Goal: Task Accomplishment & Management: Complete application form

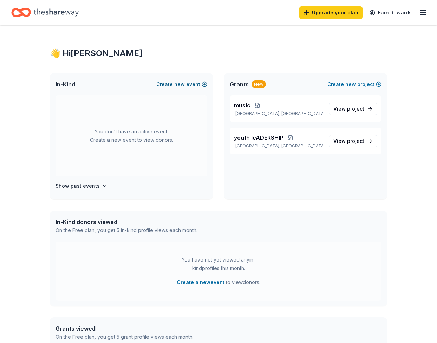
click at [174, 89] on span "new" at bounding box center [179, 84] width 11 height 8
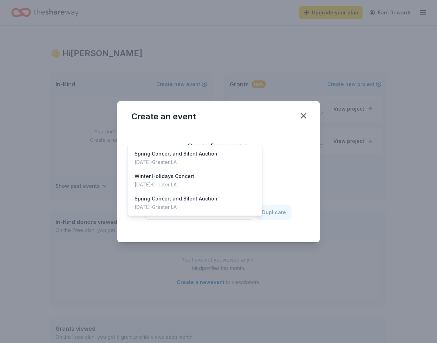
click at [237, 217] on span "Select an event" at bounding box center [194, 212] width 88 height 8
click at [176, 181] on div "Winter Holidays Concert" at bounding box center [165, 176] width 60 height 8
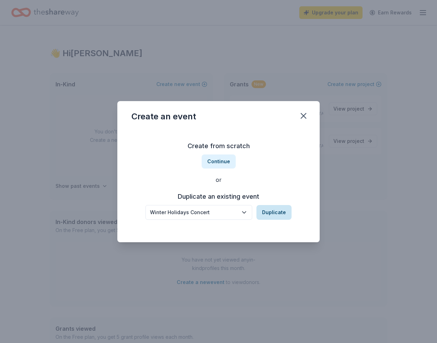
click at [287, 220] on button "Duplicate" at bounding box center [273, 212] width 35 height 15
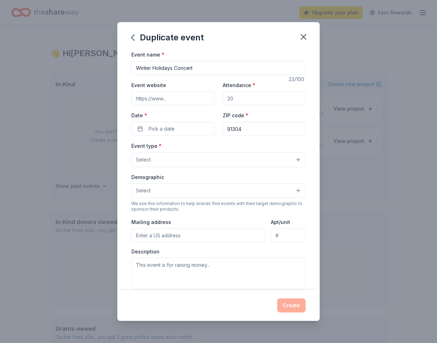
click at [168, 105] on input "Event website" at bounding box center [172, 98] width 83 height 14
click at [172, 105] on input "Event website" at bounding box center [172, 98] width 83 height 14
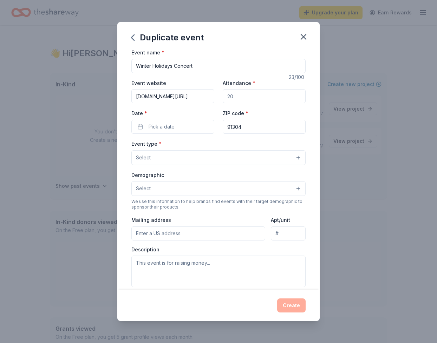
type input "www.musyca.org/events"
click at [212, 116] on label "Date *" at bounding box center [172, 112] width 83 height 7
click at [212, 133] on button "Pick a date" at bounding box center [172, 126] width 83 height 14
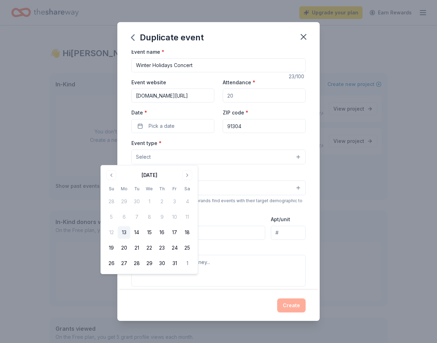
scroll to position [2, 0]
click at [270, 104] on input "Attendance *" at bounding box center [264, 97] width 83 height 14
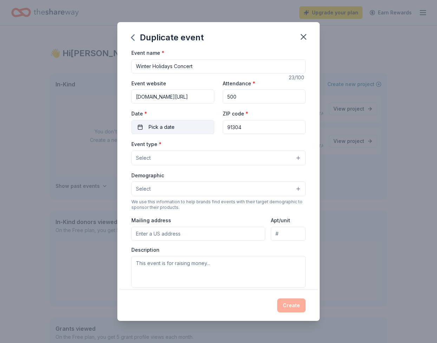
type input "500"
click at [164, 134] on button "Pick a date" at bounding box center [172, 127] width 83 height 14
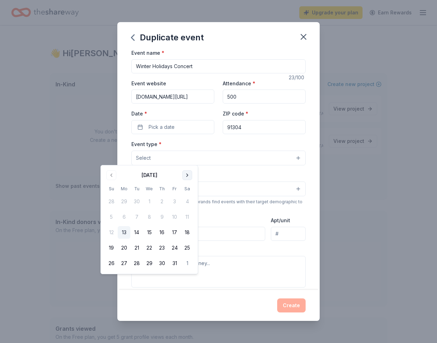
click at [192, 177] on button "Go to next month" at bounding box center [187, 175] width 10 height 10
click at [112, 239] on button "14" at bounding box center [111, 232] width 13 height 13
click at [267, 134] on input "91304" at bounding box center [264, 127] width 83 height 14
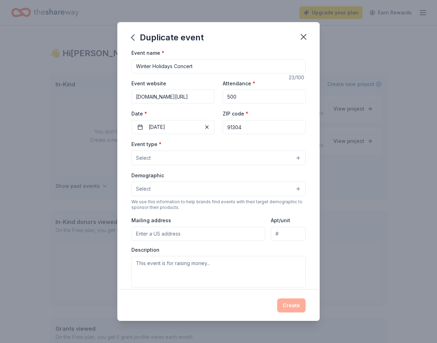
click at [166, 165] on button "Select" at bounding box center [218, 158] width 174 height 15
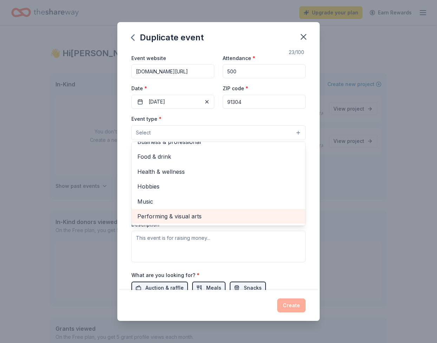
scroll to position [53, 0]
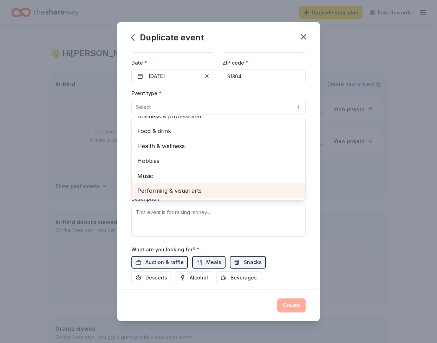
click at [137, 195] on span "Performing & visual arts" at bounding box center [218, 190] width 162 height 9
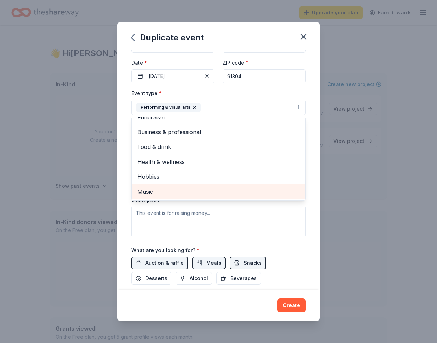
click at [137, 196] on span "Music" at bounding box center [218, 191] width 162 height 9
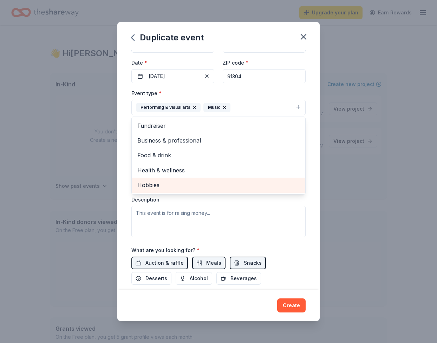
scroll to position [0, 0]
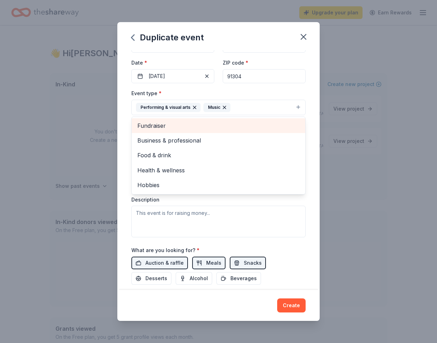
click at [137, 130] on span "Fundraiser" at bounding box center [218, 125] width 162 height 9
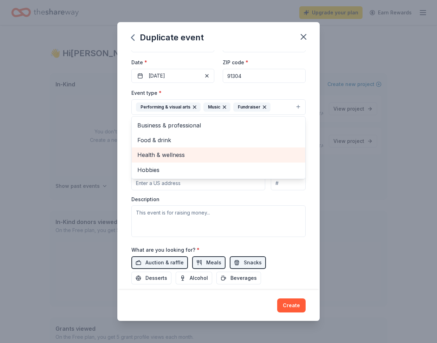
scroll to position [51, 0]
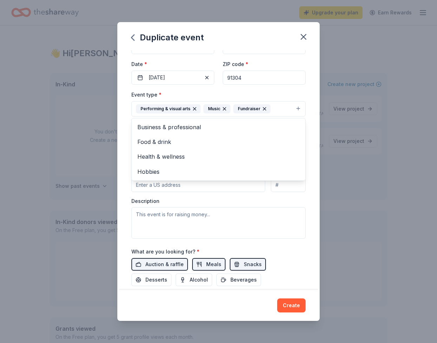
click at [117, 183] on div "Event name * Winter Holidays Concert 23 /100 Event website www.musyca.org/event…" at bounding box center [218, 170] width 202 height 240
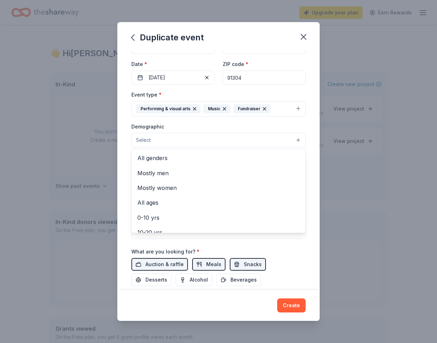
click at [199, 148] on button "Select" at bounding box center [218, 140] width 174 height 15
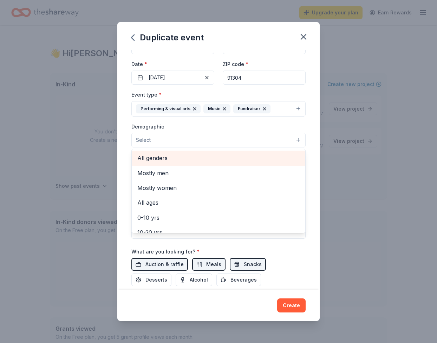
click at [171, 163] on span "All genders" at bounding box center [218, 158] width 162 height 9
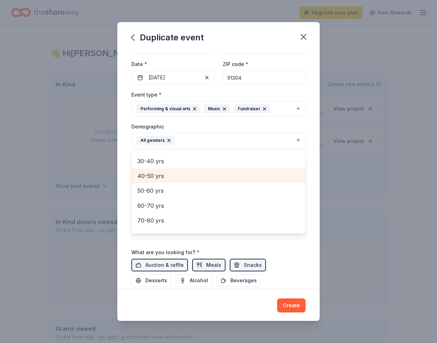
scroll to position [122, 0]
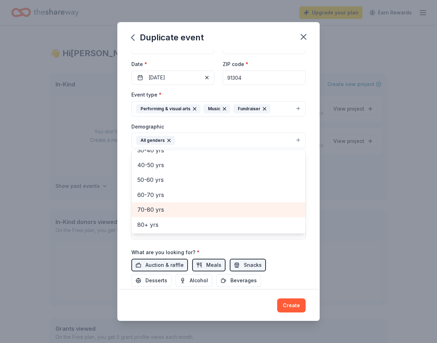
click at [137, 214] on span "70-80 yrs" at bounding box center [218, 209] width 162 height 9
click at [137, 215] on span "60-70 yrs" at bounding box center [218, 209] width 162 height 9
click at [137, 214] on span "50-60 yrs" at bounding box center [218, 209] width 162 height 9
click at [137, 214] on span "40-50 yrs" at bounding box center [218, 209] width 162 height 9
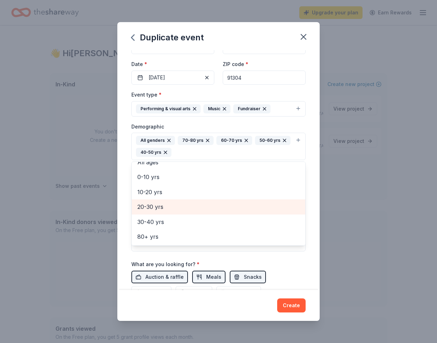
click at [137, 211] on span "20-30 yrs" at bounding box center [218, 206] width 162 height 9
click at [137, 211] on span "10-20 yrs" at bounding box center [218, 206] width 162 height 9
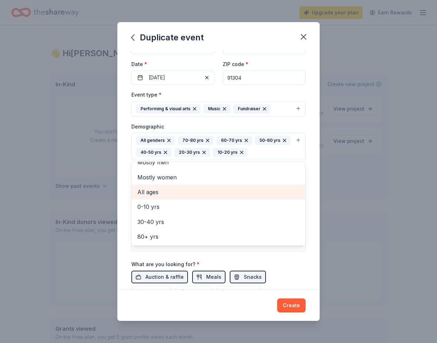
click at [137, 197] on span "All ages" at bounding box center [218, 192] width 162 height 9
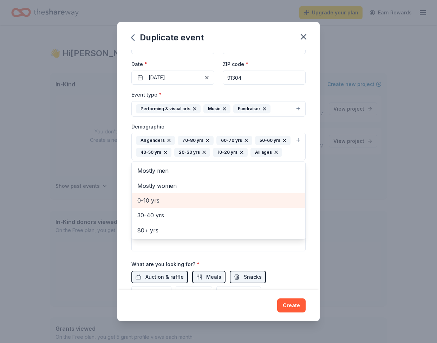
scroll to position [0, 0]
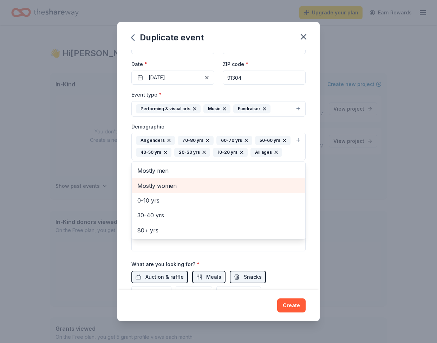
click at [148, 190] on span "Mostly women" at bounding box center [218, 185] width 162 height 9
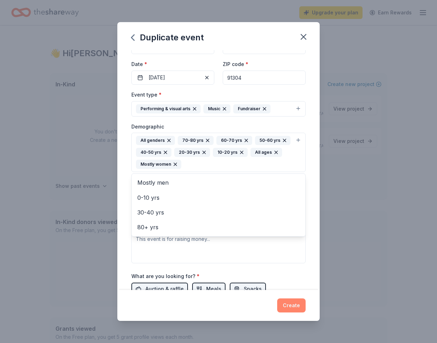
click at [316, 300] on div "Duplicate event Event name * Winter Holidays Concert 23 /100 Event website www.…" at bounding box center [218, 171] width 202 height 299
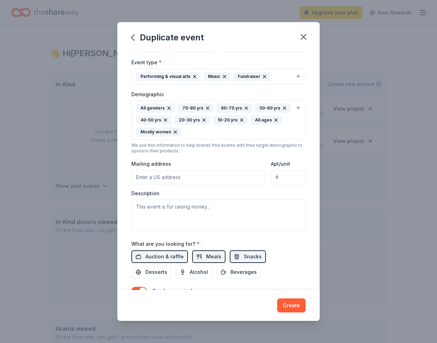
scroll to position [85, 0]
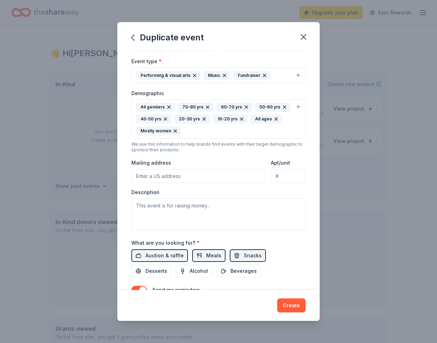
click at [186, 183] on input "Mailing address" at bounding box center [198, 176] width 134 height 14
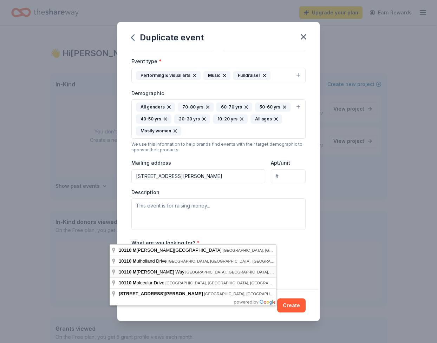
type input "10110 Melinda Way, Los Angeles, CA, 91325"
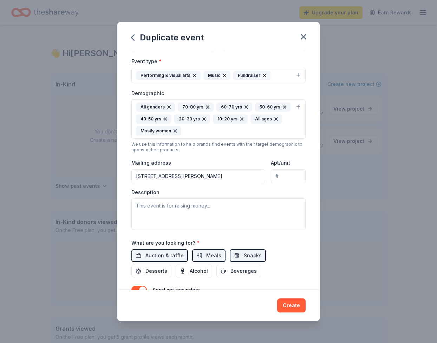
click at [306, 183] on input "Apt/unit" at bounding box center [288, 176] width 35 height 14
type input "5"
click at [242, 230] on div "Description" at bounding box center [218, 209] width 174 height 41
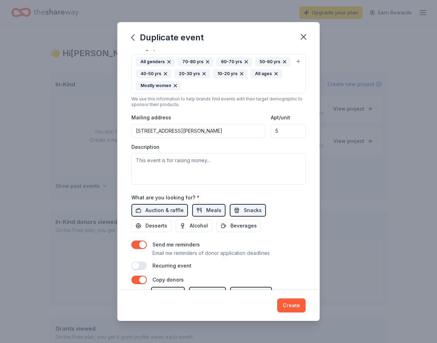
scroll to position [131, 0]
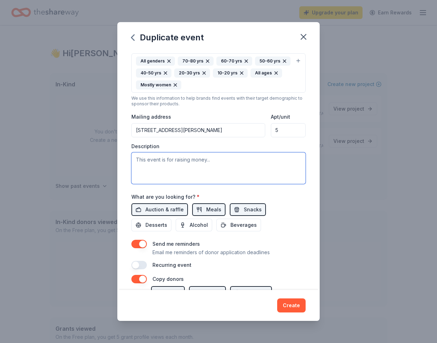
click at [226, 184] on textarea at bounding box center [218, 168] width 174 height 32
paste textarea "All proceeds of the auction are going toward supporting educational scholarship…"
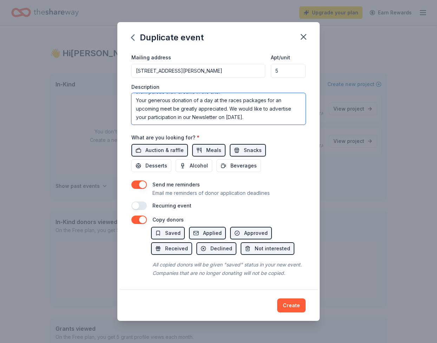
scroll to position [256, 0]
type textarea "All proceeds of the auction are going toward supporting educational scholarship…"
click at [145, 155] on span "Auction & raffle" at bounding box center [164, 150] width 38 height 8
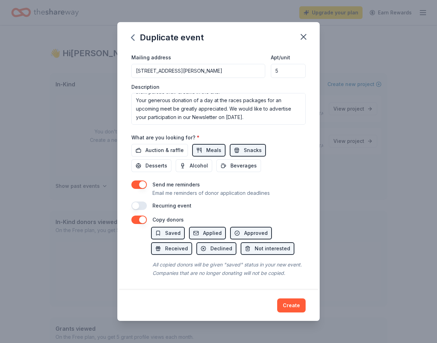
scroll to position [313, 0]
click at [165, 229] on span "Saved" at bounding box center [172, 233] width 15 height 8
click at [208, 229] on span "Applied" at bounding box center [212, 233] width 19 height 8
click at [249, 229] on span "Approved" at bounding box center [256, 233] width 24 height 8
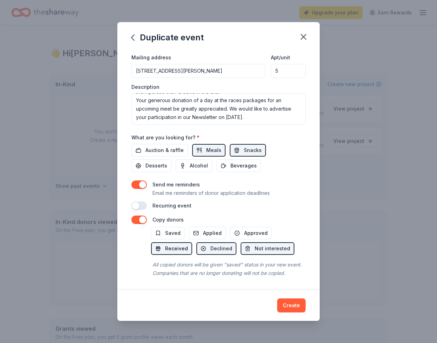
drag, startPoint x: 162, startPoint y: 231, endPoint x: 170, endPoint y: 230, distance: 8.1
click at [165, 244] on span "Received" at bounding box center [176, 248] width 23 height 8
drag, startPoint x: 201, startPoint y: 228, endPoint x: 226, endPoint y: 229, distance: 24.6
click at [201, 242] on button "Declined" at bounding box center [216, 248] width 40 height 13
click at [258, 242] on button "Not interested" at bounding box center [268, 248] width 54 height 13
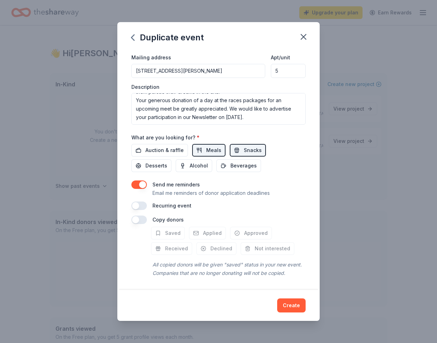
click at [131, 216] on button "button" at bounding box center [138, 220] width 15 height 8
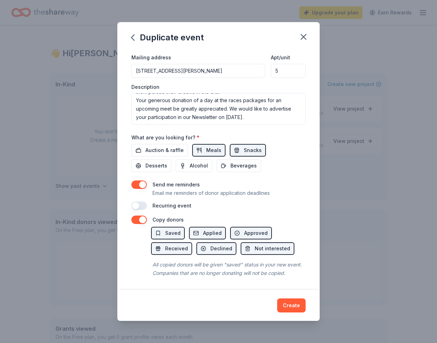
click at [305, 299] on button "Create" at bounding box center [291, 306] width 28 height 14
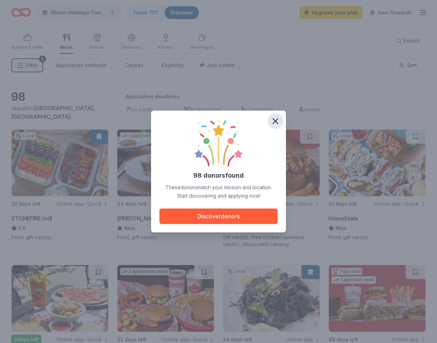
click at [280, 116] on icon "button" at bounding box center [275, 121] width 10 height 10
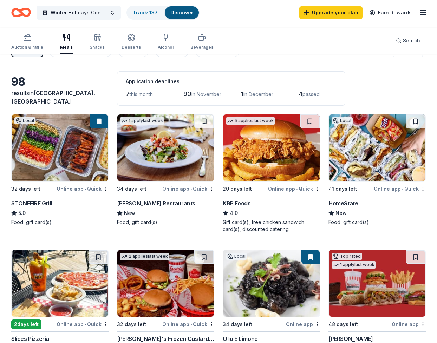
scroll to position [12, 0]
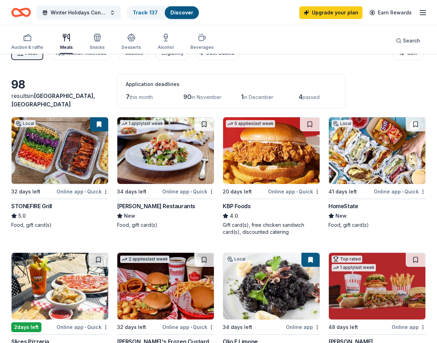
click at [130, 100] on span "7" at bounding box center [128, 96] width 4 height 7
click at [106, 226] on html "Winter Holidays Concert Track · 137 Discover Upgrade your plan Earn Rewards Auc…" at bounding box center [218, 159] width 437 height 343
click at [73, 229] on html "Winter Holidays Concert Track · 137 Discover Upgrade your plan Earn Rewards Auc…" at bounding box center [218, 159] width 437 height 343
click at [73, 196] on div "Online app • Quick" at bounding box center [83, 191] width 52 height 9
click at [147, 14] on link "Track · 137" at bounding box center [145, 12] width 25 height 6
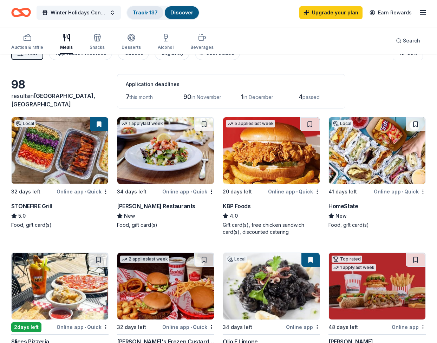
click at [158, 13] on link "Track · 137" at bounding box center [145, 12] width 25 height 6
click at [151, 15] on link "Track · 137" at bounding box center [145, 12] width 25 height 6
click at [68, 14] on span "Winter Holidays Concert" at bounding box center [79, 12] width 56 height 8
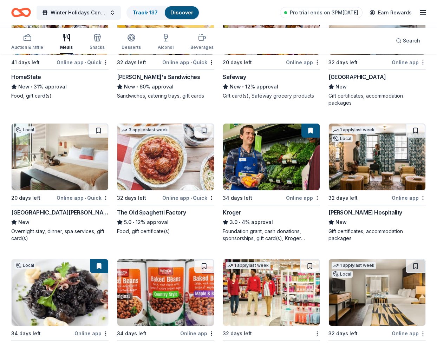
scroll to position [407, 0]
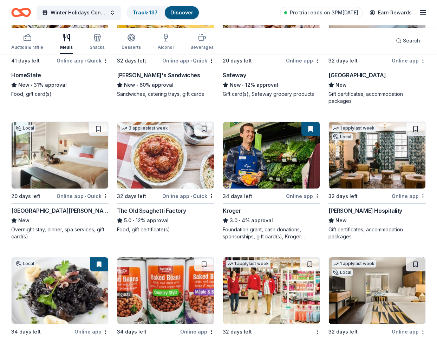
click at [359, 79] on div "Waldorf Astoria Monarch Beach Resort & Club" at bounding box center [356, 75] width 57 height 8
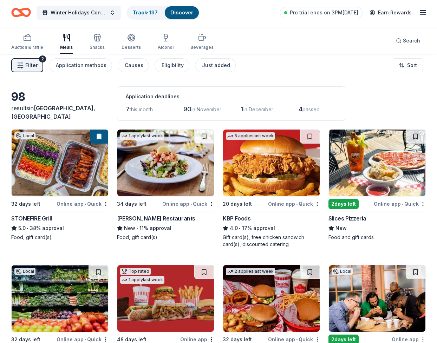
scroll to position [0, 0]
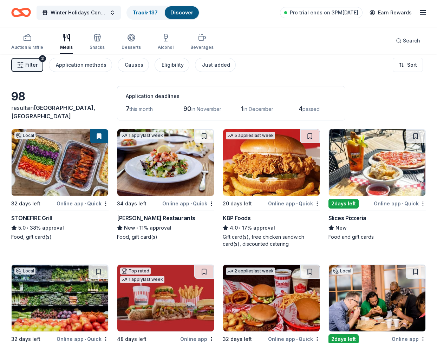
click at [23, 68] on button "Filter 2" at bounding box center [27, 65] width 32 height 14
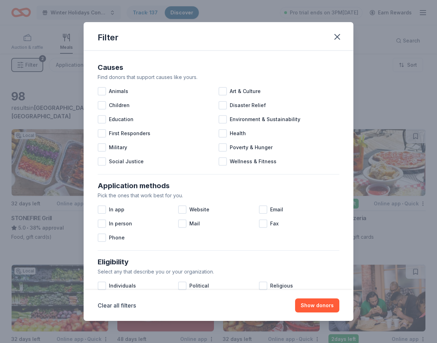
click at [26, 73] on div "Filter Causes Find donors that support causes like yours. Animals Art & Culture…" at bounding box center [218, 171] width 437 height 343
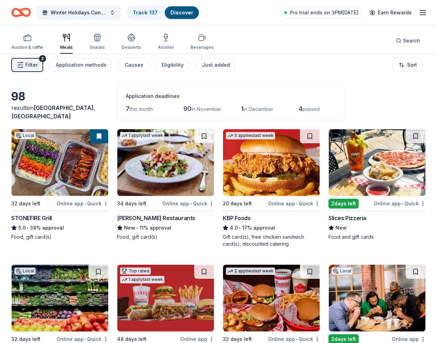
click at [24, 68] on icon "button" at bounding box center [20, 64] width 7 height 7
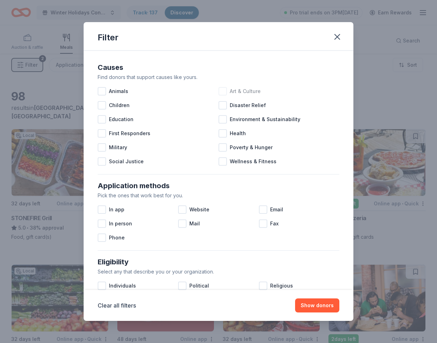
click at [227, 96] on div at bounding box center [222, 91] width 8 height 8
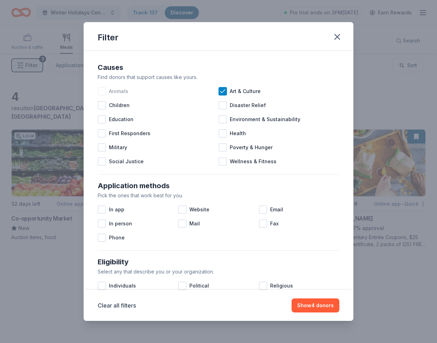
drag, startPoint x: 75, startPoint y: 125, endPoint x: 76, endPoint y: 118, distance: 6.7
click at [98, 110] on div at bounding box center [102, 105] width 8 height 8
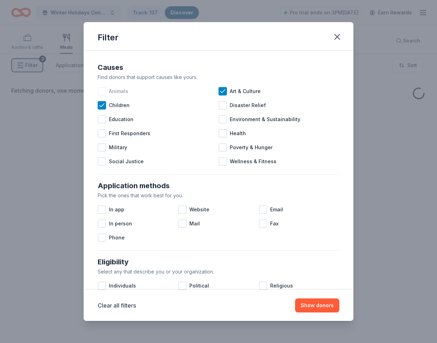
drag, startPoint x: 75, startPoint y: 110, endPoint x: 75, endPoint y: 116, distance: 6.0
click at [98, 96] on div at bounding box center [102, 91] width 8 height 8
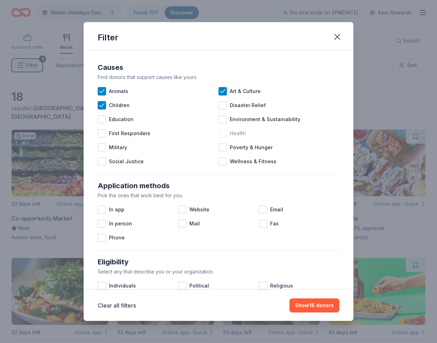
click at [224, 138] on div at bounding box center [222, 133] width 8 height 8
click at [223, 124] on div at bounding box center [222, 119] width 8 height 8
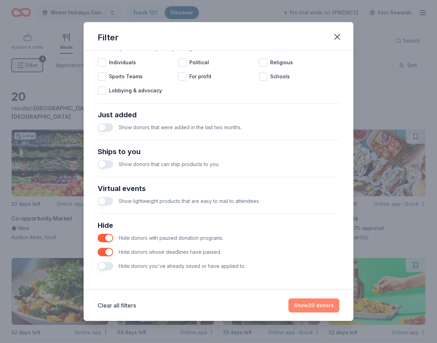
scroll to position [274, 0]
click at [339, 301] on button "Show 20 donors" at bounding box center [313, 306] width 51 height 14
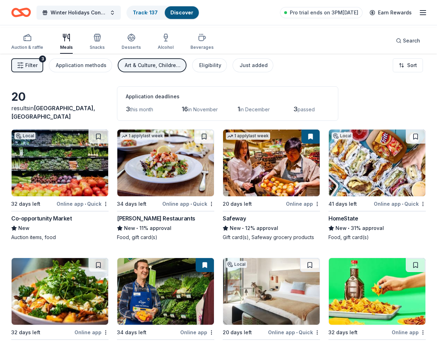
click at [416, 241] on div "Local 41 days left Online app • Quick HomeState New • 31% approval Food, gift c…" at bounding box center [376, 185] width 97 height 112
click at [126, 223] on div "Cameron Mitchell Restaurants" at bounding box center [156, 218] width 78 height 8
click at [158, 15] on link "Track · 137" at bounding box center [145, 12] width 25 height 6
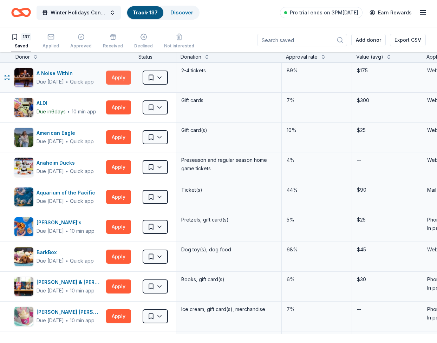
click at [117, 85] on button "Apply" at bounding box center [118, 78] width 25 height 14
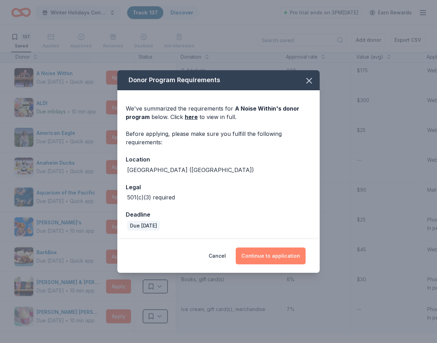
click at [288, 265] on button "Continue to application" at bounding box center [271, 256] width 70 height 17
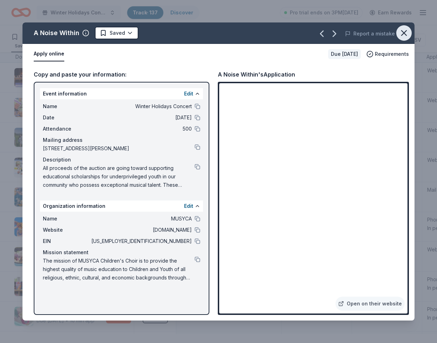
click at [399, 38] on icon "button" at bounding box center [404, 33] width 10 height 10
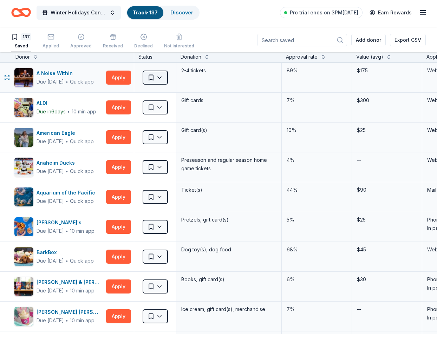
click at [165, 93] on html "Winter Holidays Concert Track · 137 Discover Pro trial ends on 3PM, 10/20 Earn …" at bounding box center [218, 171] width 437 height 343
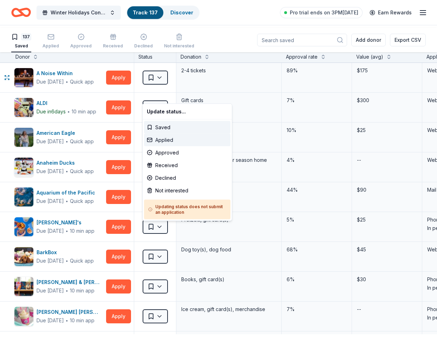
click at [159, 146] on div "Applied" at bounding box center [187, 140] width 86 height 13
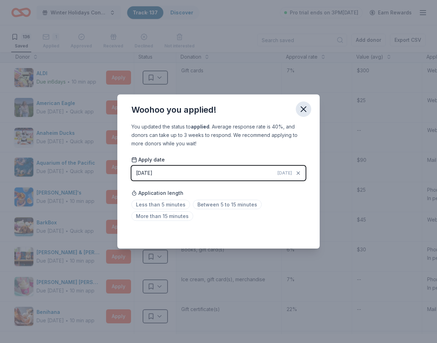
click at [311, 102] on button "button" at bounding box center [303, 109] width 15 height 15
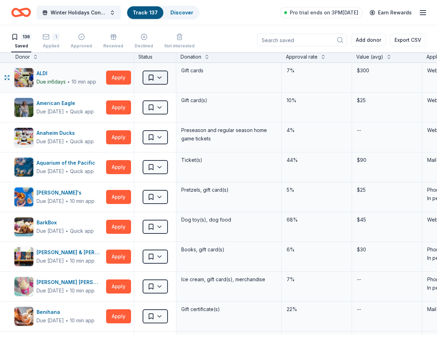
click at [155, 95] on html "Winter Holidays Concert Track · 137 Discover Pro trial ends on 3PM, 10/20 Earn …" at bounding box center [218, 171] width 437 height 343
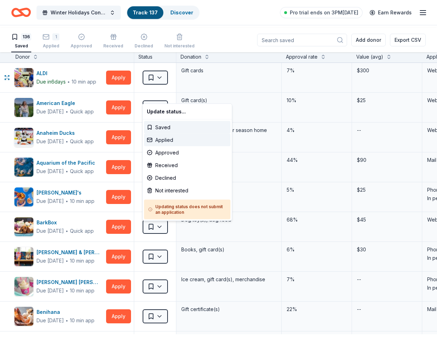
click at [156, 146] on div "Applied" at bounding box center [187, 140] width 86 height 13
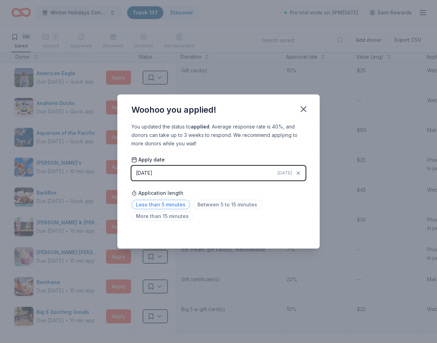
click at [142, 209] on span "Less than 5 minutes" at bounding box center [160, 204] width 59 height 9
drag, startPoint x: 169, startPoint y: 176, endPoint x: 172, endPoint y: 173, distance: 3.7
click at [170, 176] on button "10/13/2025 Today" at bounding box center [218, 173] width 174 height 15
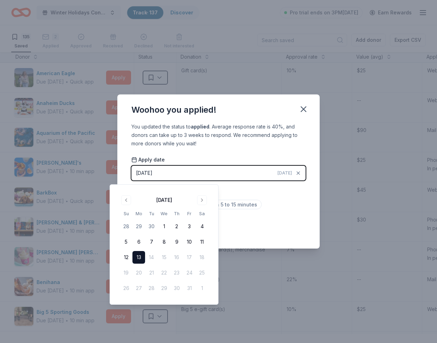
click at [145, 264] on button "13" at bounding box center [138, 257] width 13 height 13
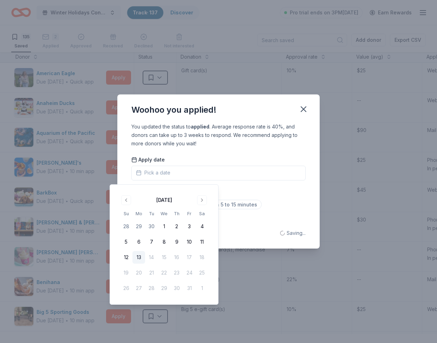
click at [306, 192] on div "Application length Less than 5 minutes Between 5 to 15 minutes More than 15 min…" at bounding box center [218, 204] width 174 height 37
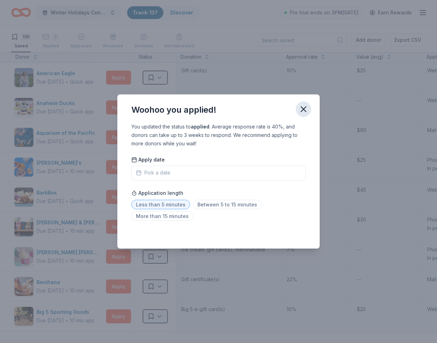
drag, startPoint x: 332, startPoint y: 86, endPoint x: 327, endPoint y: 90, distance: 6.0
click at [320, 94] on div "Woohoo you applied!" at bounding box center [218, 108] width 202 height 28
click at [308, 104] on icon "button" at bounding box center [304, 109] width 10 height 10
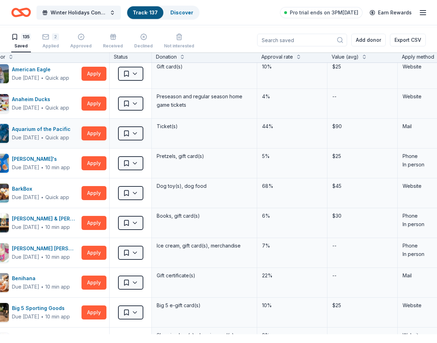
scroll to position [4, 0]
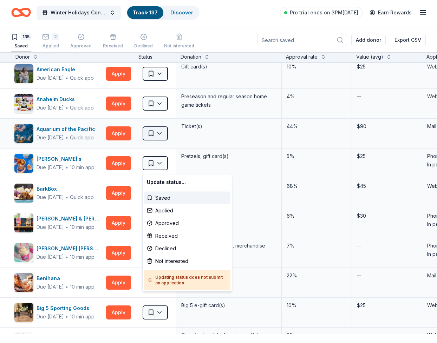
click at [162, 165] on html "Winter Holidays Concert Track · 137 Discover Pro trial ends on 3PM, 10/20 Earn …" at bounding box center [218, 171] width 437 height 343
click at [116, 165] on html "Winter Holidays Concert Track · 137 Discover Pro trial ends on 3PM, 10/20 Earn …" at bounding box center [218, 171] width 437 height 343
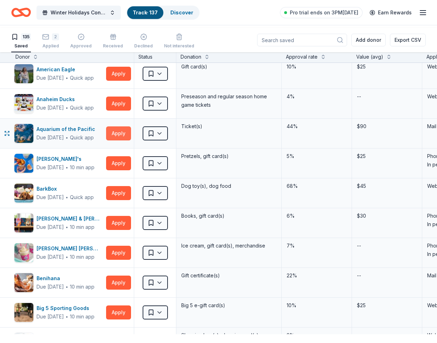
click at [116, 141] on button "Apply" at bounding box center [118, 133] width 25 height 14
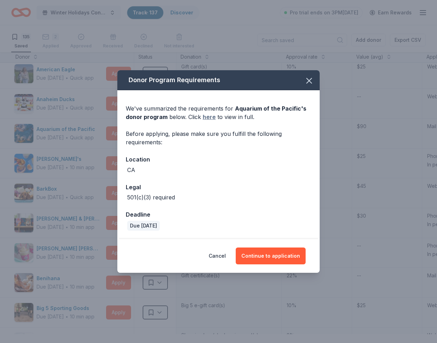
click at [210, 113] on link "here" at bounding box center [209, 117] width 13 height 8
click at [288, 265] on button "Continue to application" at bounding box center [271, 256] width 70 height 17
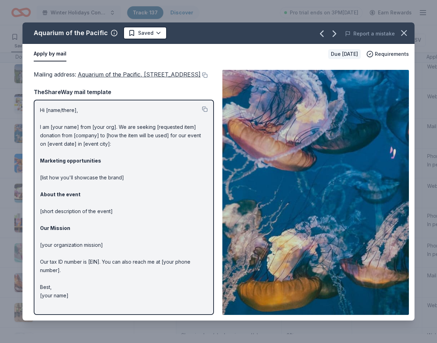
scroll to position [96, 0]
drag, startPoint x: 397, startPoint y: 41, endPoint x: 391, endPoint y: 45, distance: 6.3
click at [399, 38] on icon "button" at bounding box center [404, 33] width 10 height 10
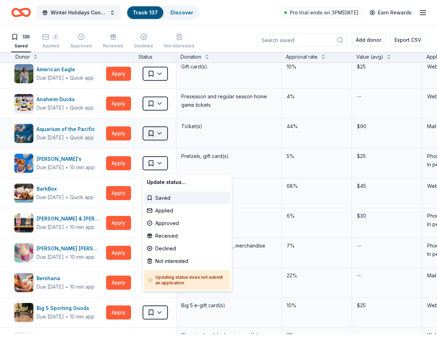
click at [149, 165] on html "Winter Holidays Concert Track · 137 Discover Pro trial ends on 3PM, 10/20 Earn …" at bounding box center [218, 171] width 437 height 343
click at [170, 216] on div "Applied" at bounding box center [187, 210] width 86 height 13
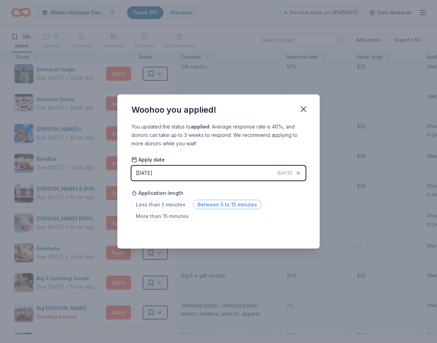
click at [198, 209] on span "Between 5 to 15 minutes" at bounding box center [227, 204] width 69 height 9
drag, startPoint x: 324, startPoint y: 92, endPoint x: 316, endPoint y: 98, distance: 9.5
click at [308, 104] on icon "button" at bounding box center [304, 109] width 10 height 10
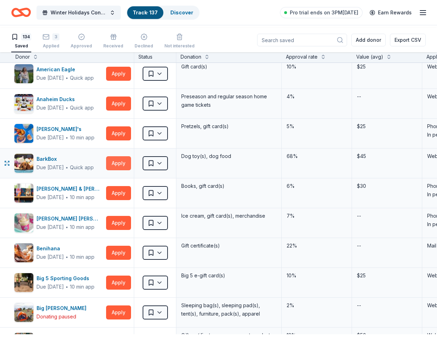
click at [124, 170] on button "Apply" at bounding box center [118, 163] width 25 height 14
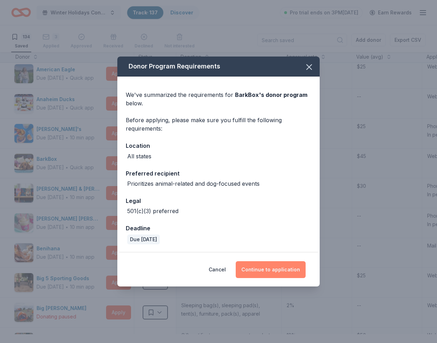
click at [268, 278] on button "Continue to application" at bounding box center [271, 269] width 70 height 17
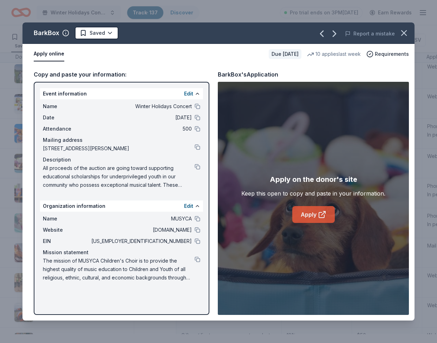
click at [318, 223] on link "Apply" at bounding box center [313, 214] width 43 height 17
click at [399, 38] on icon "button" at bounding box center [404, 33] width 10 height 10
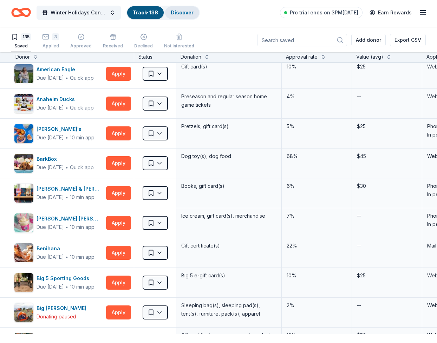
click at [194, 14] on link "Discover" at bounding box center [182, 12] width 23 height 6
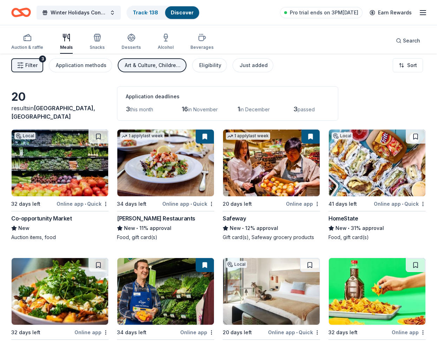
click at [43, 193] on img at bounding box center [60, 163] width 97 height 67
click at [94, 144] on button at bounding box center [99, 137] width 20 height 14
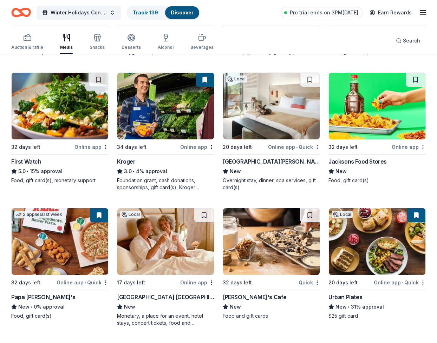
scroll to position [187, 0]
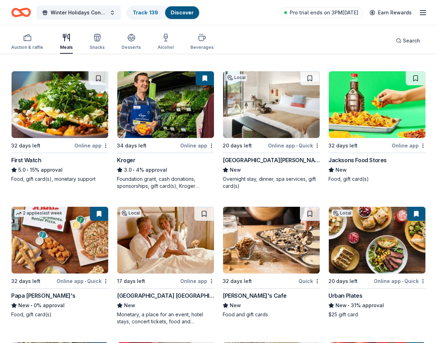
click at [269, 138] on img at bounding box center [271, 104] width 97 height 67
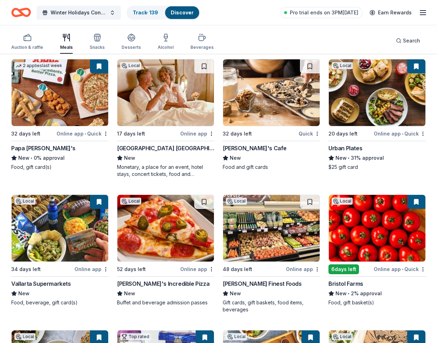
scroll to position [342, 0]
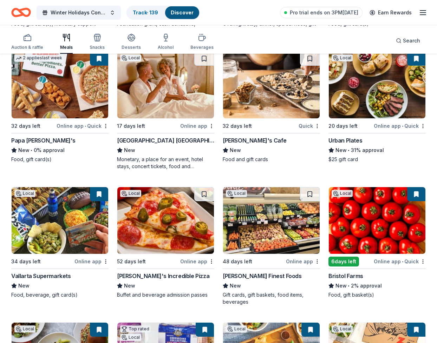
click at [283, 118] on img at bounding box center [271, 85] width 97 height 67
click at [351, 145] on div "Urban Plates" at bounding box center [345, 140] width 34 height 8
click at [186, 130] on div "Online app" at bounding box center [197, 126] width 34 height 9
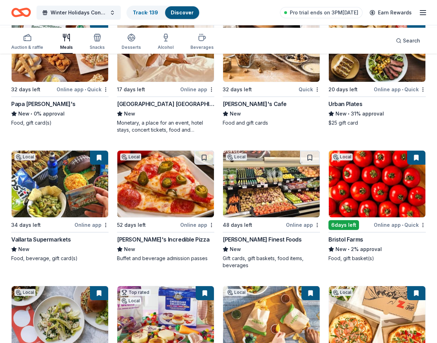
scroll to position [384, 0]
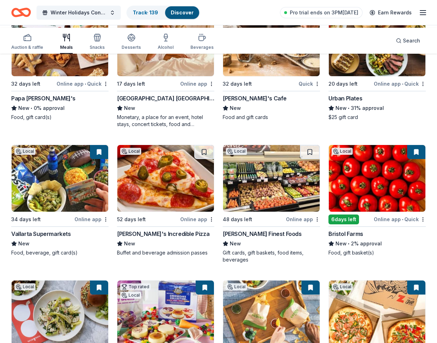
click at [408, 24] on button at bounding box center [416, 16] width 18 height 14
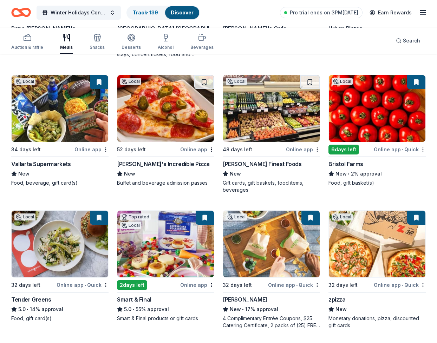
scroll to position [529, 0]
click at [89, 142] on img at bounding box center [60, 108] width 97 height 67
click at [158, 12] on link "Track · 139" at bounding box center [145, 12] width 25 height 6
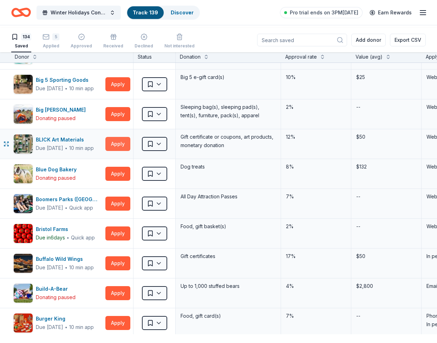
scroll to position [144, 1]
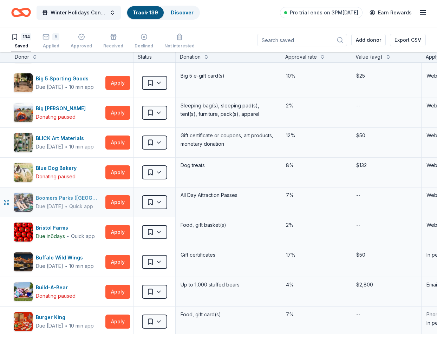
click at [63, 202] on div "Boomers Parks (Los Angeles)" at bounding box center [69, 198] width 67 height 8
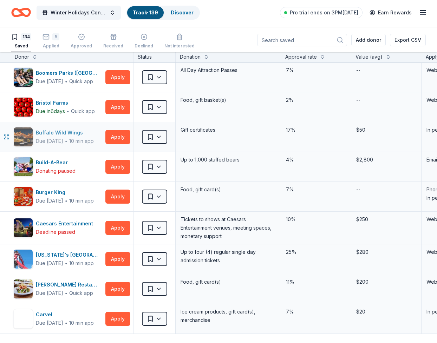
scroll to position [270, 1]
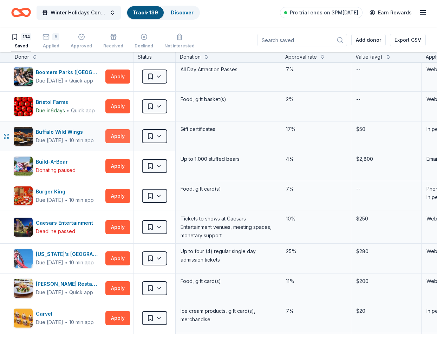
click at [113, 143] on button "Apply" at bounding box center [117, 136] width 25 height 14
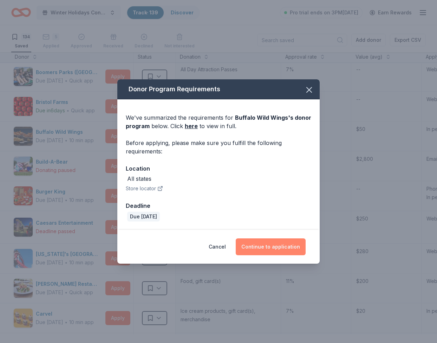
click at [270, 255] on button "Continue to application" at bounding box center [271, 247] width 70 height 17
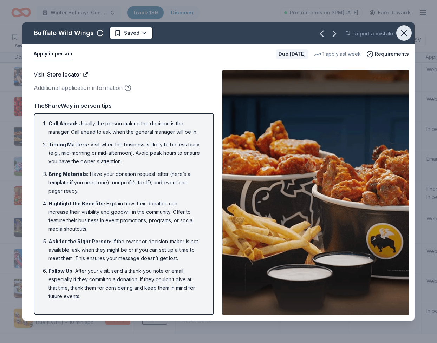
click at [402, 35] on icon "button" at bounding box center [404, 33] width 5 height 5
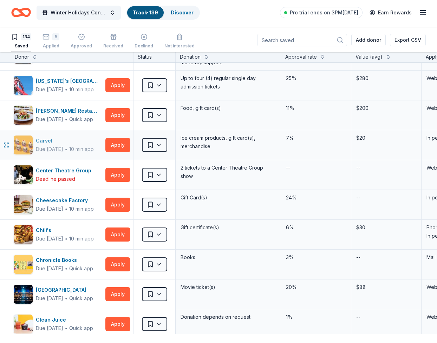
scroll to position [444, 1]
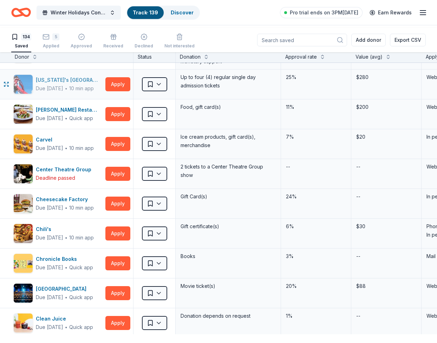
click at [78, 84] on div "California's Great America" at bounding box center [69, 80] width 67 height 8
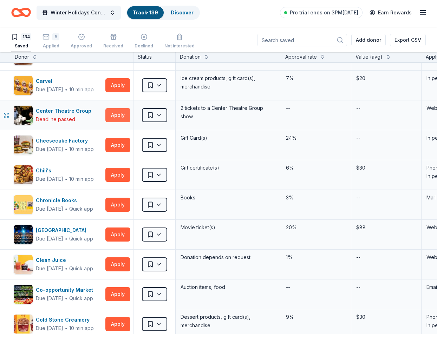
scroll to position [509, 1]
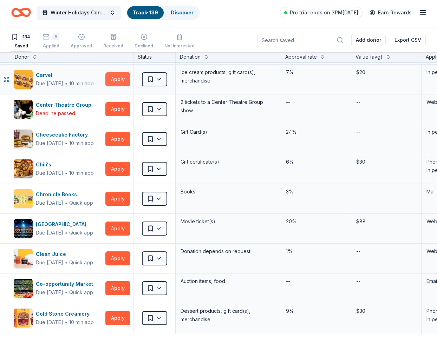
click at [113, 86] on button "Apply" at bounding box center [117, 79] width 25 height 14
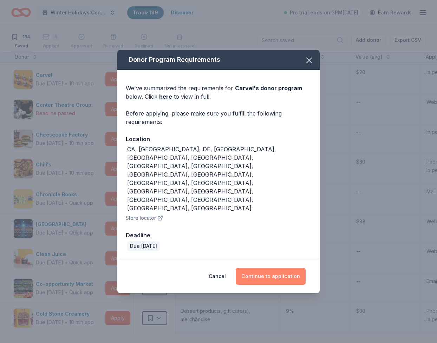
drag, startPoint x: 297, startPoint y: 270, endPoint x: 291, endPoint y: 269, distance: 6.2
click at [297, 270] on button "Continue to application" at bounding box center [271, 276] width 70 height 17
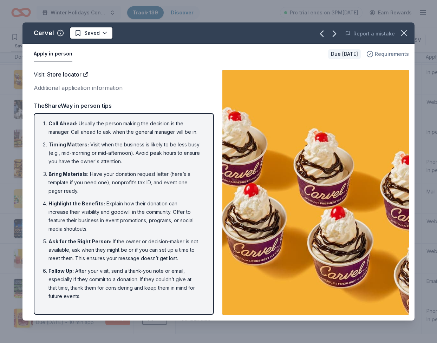
drag, startPoint x: 393, startPoint y: 40, endPoint x: 365, endPoint y: 71, distance: 41.8
click at [399, 38] on icon "button" at bounding box center [404, 33] width 10 height 10
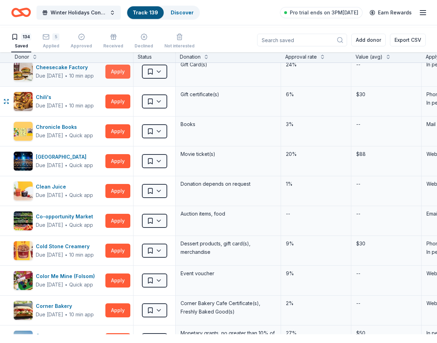
scroll to position [580, 1]
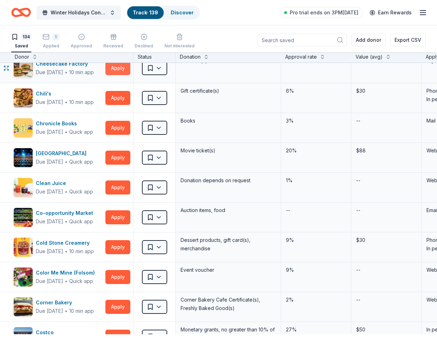
click at [116, 75] on button "Apply" at bounding box center [117, 68] width 25 height 14
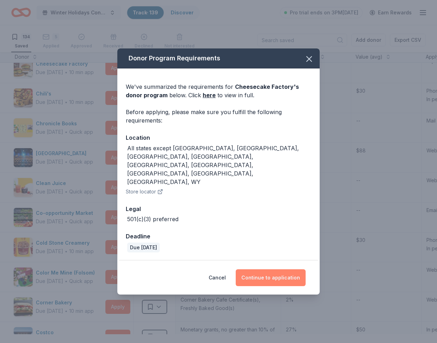
click at [267, 279] on button "Continue to application" at bounding box center [271, 277] width 70 height 17
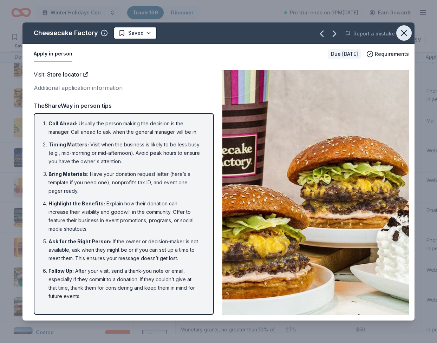
click at [402, 35] on icon "button" at bounding box center [404, 33] width 5 height 5
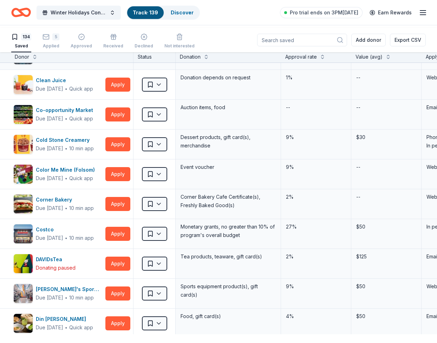
scroll to position [684, 1]
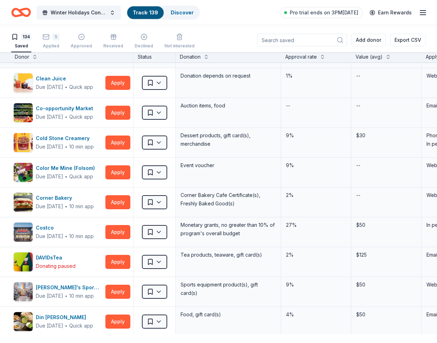
click at [21, 63] on img "button" at bounding box center [23, 53] width 19 height 19
click at [155, 15] on link "Track · 139" at bounding box center [145, 12] width 25 height 6
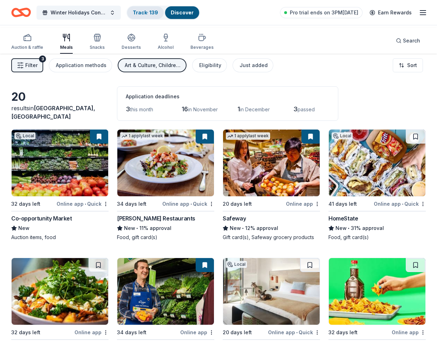
click at [158, 13] on link "Track · 139" at bounding box center [145, 12] width 25 height 6
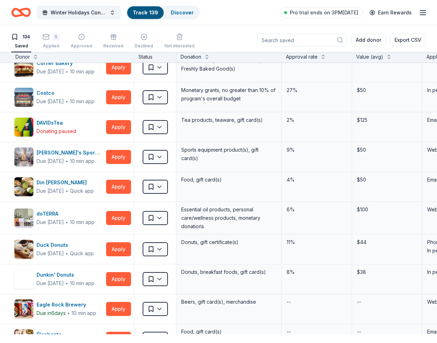
scroll to position [822, 0]
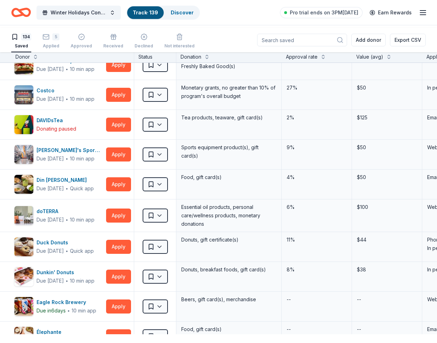
click at [124, 42] on button "Apply" at bounding box center [118, 35] width 25 height 14
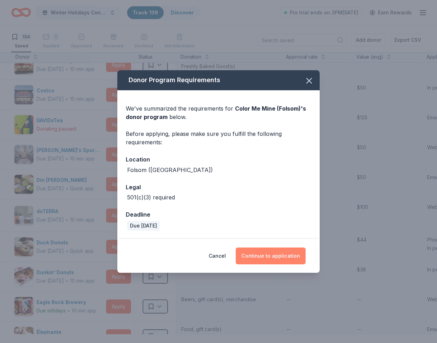
click at [267, 265] on button "Continue to application" at bounding box center [271, 256] width 70 height 17
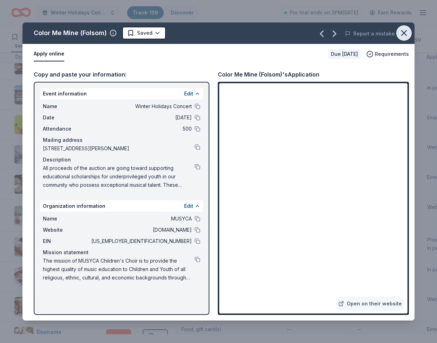
click at [399, 38] on icon "button" at bounding box center [404, 33] width 10 height 10
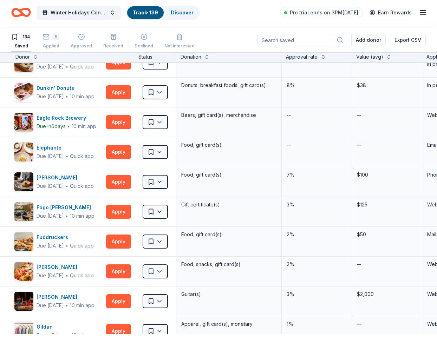
scroll to position [1007, 0]
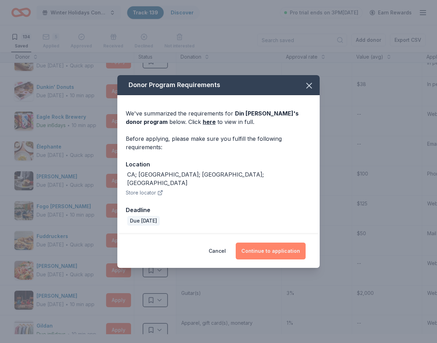
click at [286, 260] on button "Continue to application" at bounding box center [271, 251] width 70 height 17
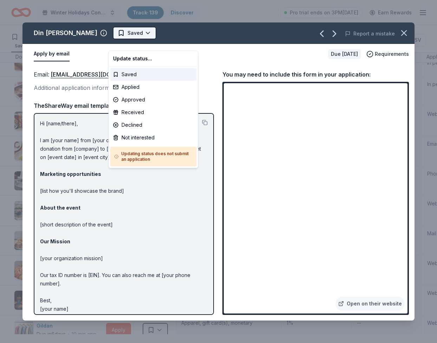
scroll to position [0, 0]
click at [142, 44] on html "Winter Holidays Concert Track · 139 Discover Pro trial ends on 3PM, 10/20 Earn …" at bounding box center [218, 171] width 437 height 343
drag, startPoint x: 135, startPoint y: 96, endPoint x: 132, endPoint y: 94, distance: 3.8
click at [135, 93] on div "Applied" at bounding box center [153, 87] width 86 height 13
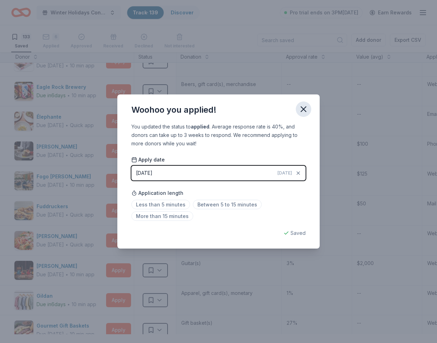
click at [308, 104] on icon "button" at bounding box center [304, 109] width 10 height 10
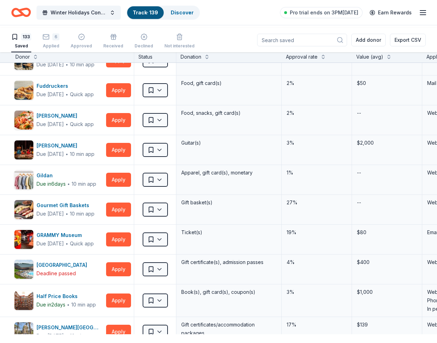
scroll to position [1130, 0]
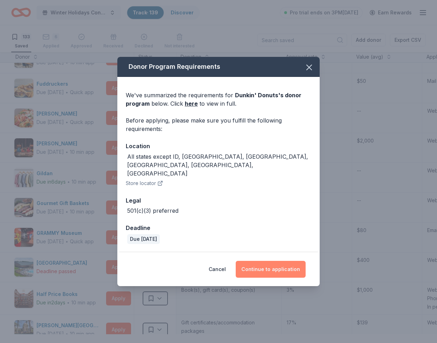
click at [271, 278] on button "Continue to application" at bounding box center [271, 269] width 70 height 17
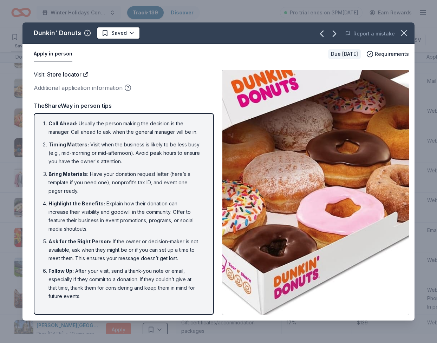
drag, startPoint x: 396, startPoint y: 41, endPoint x: 337, endPoint y: 67, distance: 64.5
click at [402, 35] on icon "button" at bounding box center [404, 33] width 5 height 5
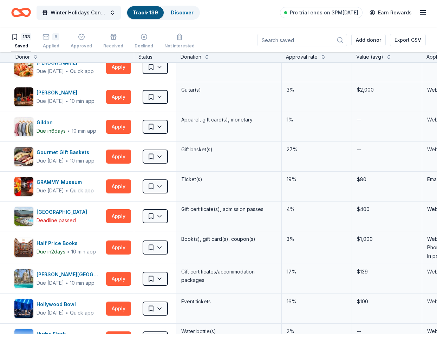
scroll to position [1187, 0]
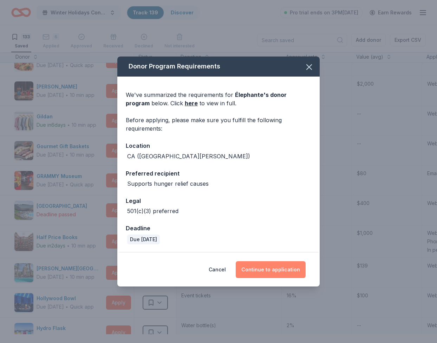
click at [274, 278] on button "Continue to application" at bounding box center [271, 269] width 70 height 17
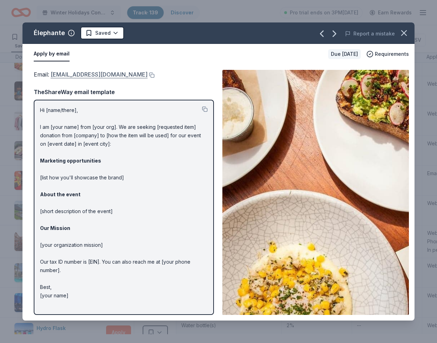
click at [117, 79] on link "info@elephantela.com" at bounding box center [99, 74] width 97 height 9
drag, startPoint x: 137, startPoint y: 95, endPoint x: 92, endPoint y: 93, distance: 45.4
click at [92, 79] on div "Email : info@elephantela.com" at bounding box center [124, 74] width 180 height 9
drag, startPoint x: 58, startPoint y: 91, endPoint x: 148, endPoint y: 73, distance: 91.8
click at [119, 78] on span "Email : info@elephantela.com" at bounding box center [91, 74] width 114 height 7
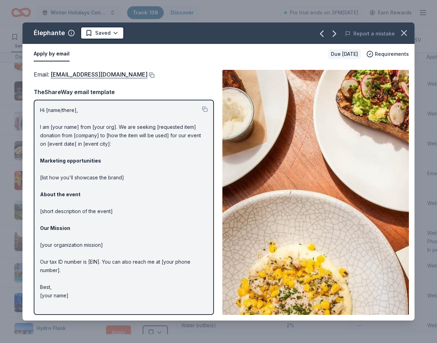
click at [148, 78] on button at bounding box center [151, 75] width 7 height 6
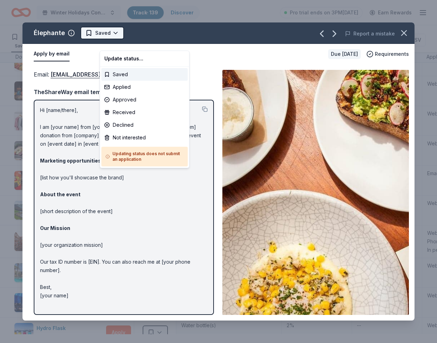
click at [144, 43] on html "Winter Holidays Concert Track · 139 Discover Pro trial ends on 3PM, 10/20 Earn …" at bounding box center [218, 171] width 437 height 343
click at [122, 93] on div "Applied" at bounding box center [145, 87] width 86 height 13
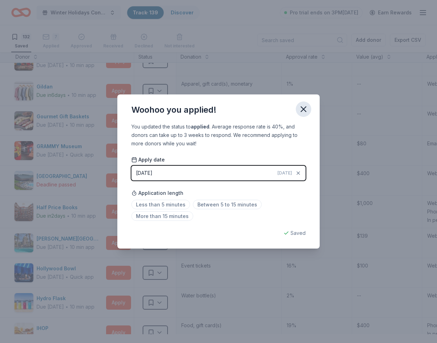
click at [308, 104] on icon "button" at bounding box center [304, 109] width 10 height 10
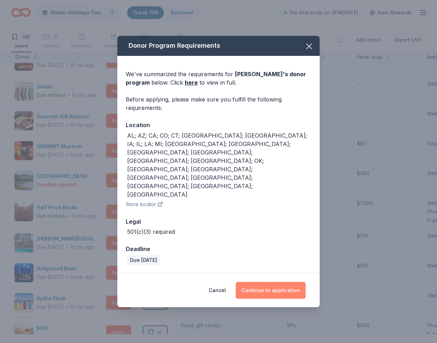
click at [272, 288] on button "Continue to application" at bounding box center [271, 290] width 70 height 17
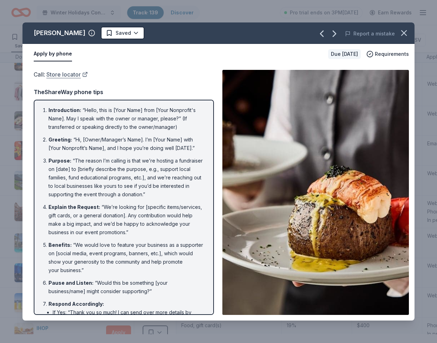
click at [77, 79] on link "Store locator" at bounding box center [66, 74] width 41 height 9
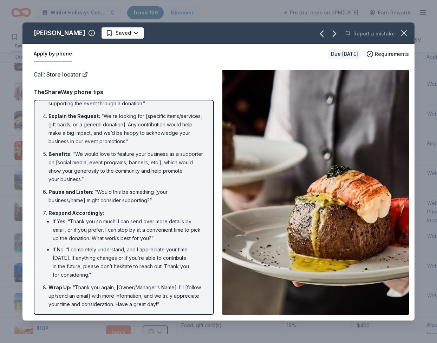
scroll to position [304, 0]
click at [116, 39] on html "Winter Holidays Concert Track · 139 Discover Pro trial ends on 3PM, 10/20 Earn …" at bounding box center [218, 171] width 437 height 343
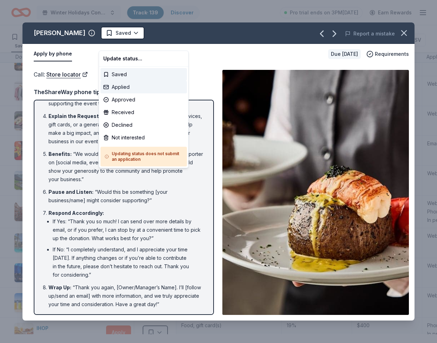
drag, startPoint x: 115, startPoint y: 95, endPoint x: 110, endPoint y: 98, distance: 6.1
click at [115, 93] on div "Applied" at bounding box center [143, 87] width 86 height 13
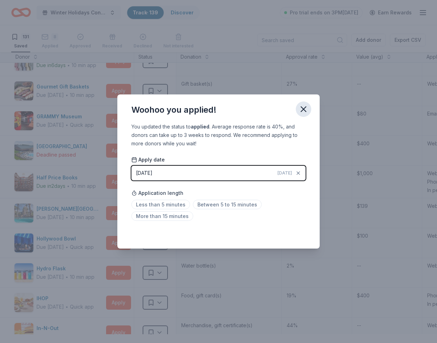
click at [306, 107] on icon "button" at bounding box center [303, 109] width 5 height 5
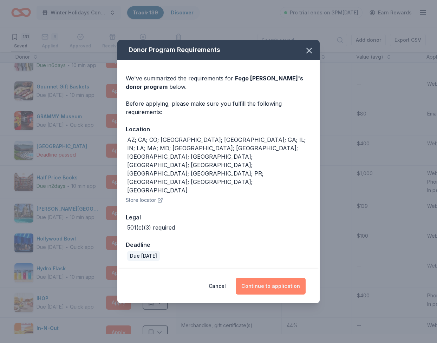
click at [285, 295] on button "Continue to application" at bounding box center [271, 286] width 70 height 17
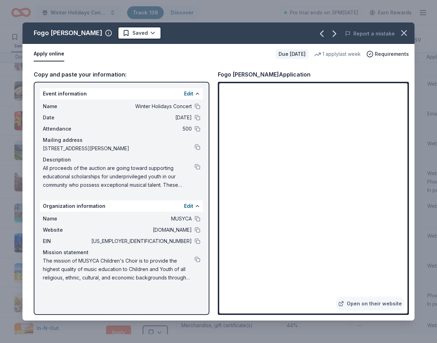
click at [64, 61] on button "Apply online" at bounding box center [49, 54] width 31 height 15
click at [399, 38] on icon "button" at bounding box center [404, 33] width 10 height 10
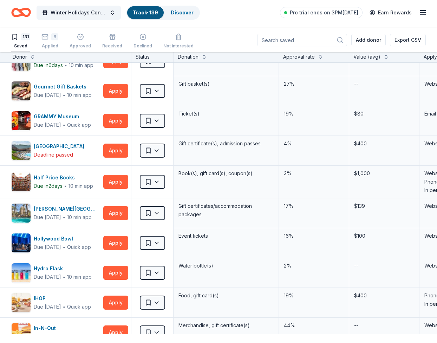
scroll to position [1187, 3]
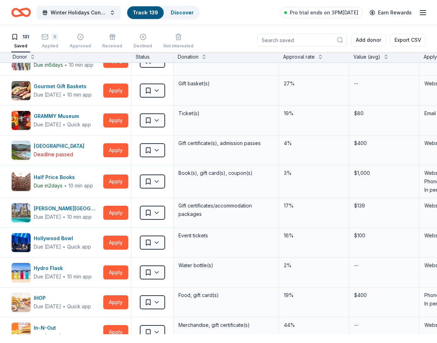
click at [108, 8] on button "Apply" at bounding box center [115, 1] width 25 height 14
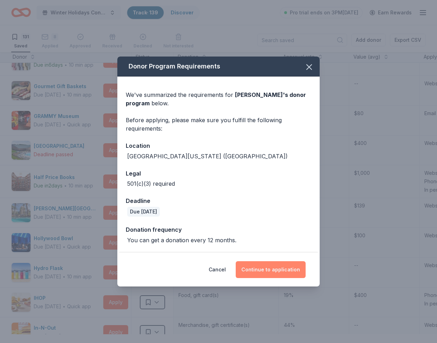
click at [270, 278] on button "Continue to application" at bounding box center [271, 269] width 70 height 17
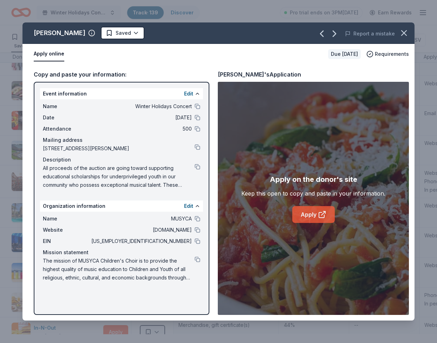
click at [316, 223] on link "Apply" at bounding box center [313, 214] width 43 height 17
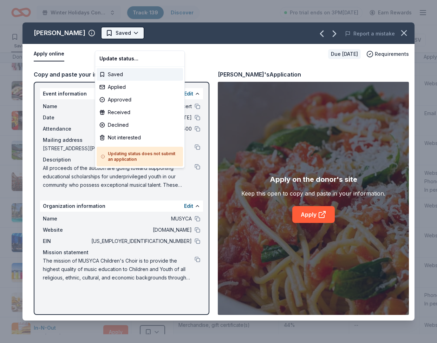
click at [133, 42] on html "Winter Holidays Concert Track · 139 Discover Pro trial ends on 3PM, 10/20 Earn …" at bounding box center [218, 171] width 437 height 343
click at [113, 93] on div "Applied" at bounding box center [140, 87] width 86 height 13
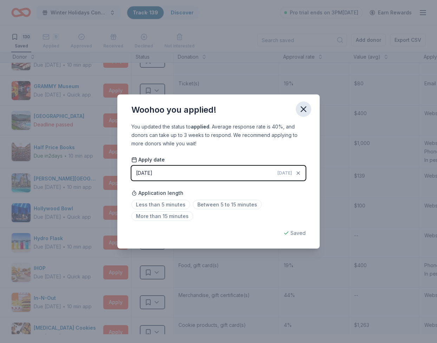
click at [306, 107] on icon "button" at bounding box center [303, 109] width 5 height 5
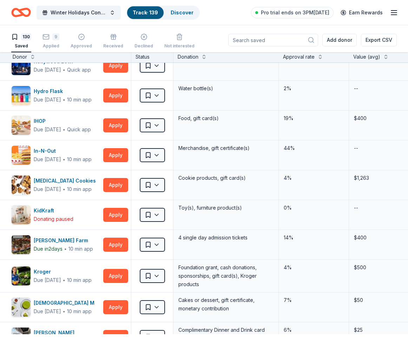
scroll to position [1335, 3]
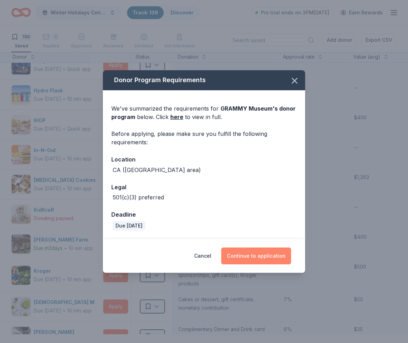
click at [255, 265] on button "Continue to application" at bounding box center [256, 256] width 70 height 17
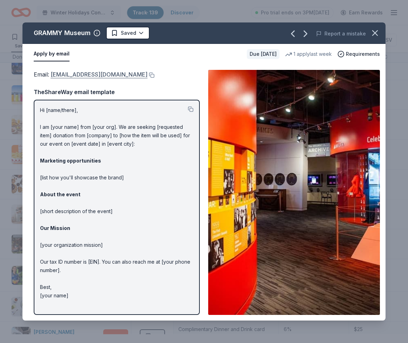
drag, startPoint x: 202, startPoint y: 95, endPoint x: 70, endPoint y: 93, distance: 132.1
click at [70, 94] on div "Email : donationrequests@grammymuseum.org Email : donationrequests@grammymuseum…" at bounding box center [203, 192] width 363 height 256
drag, startPoint x: 64, startPoint y: 91, endPoint x: 217, endPoint y: 91, distance: 153.9
click at [217, 91] on div "Email : donationrequests@grammymuseum.org Email : donationrequests@grammymuseum…" at bounding box center [203, 192] width 363 height 256
click at [148, 79] on link "donationrequests@grammymuseum.org" at bounding box center [99, 74] width 97 height 9
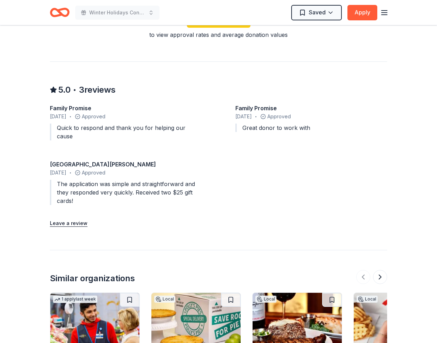
scroll to position [578, 0]
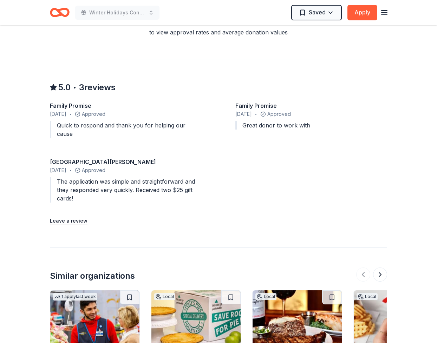
click at [231, 25] on link "Start free Pro trial" at bounding box center [219, 19] width 64 height 13
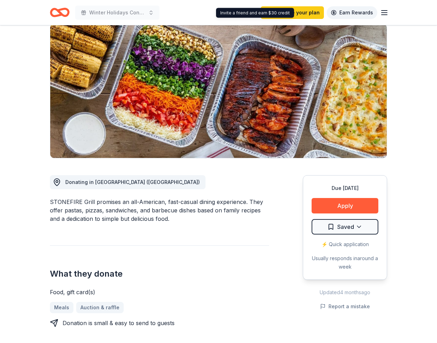
scroll to position [54, 0]
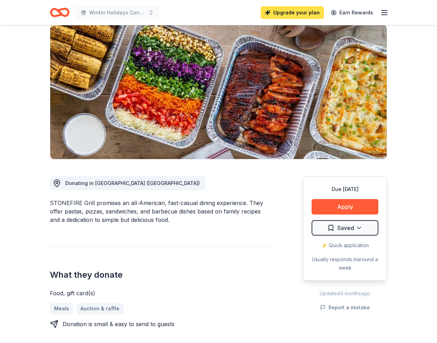
click at [283, 13] on link "Upgrade your plan" at bounding box center [292, 12] width 63 height 13
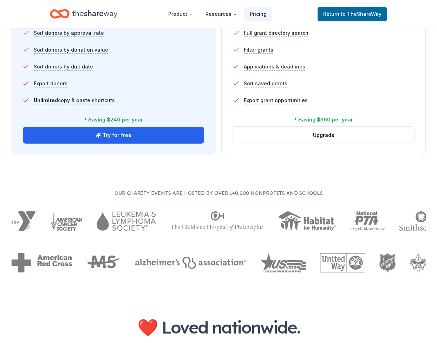
scroll to position [523, 0]
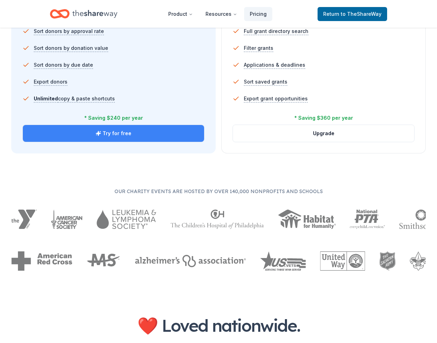
click at [113, 142] on button "Try for free" at bounding box center [113, 133] width 181 height 17
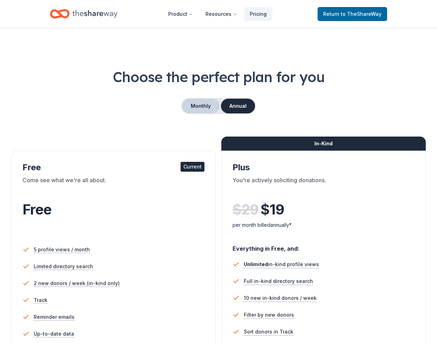
click at [202, 113] on button "Monthly" at bounding box center [201, 106] width 38 height 15
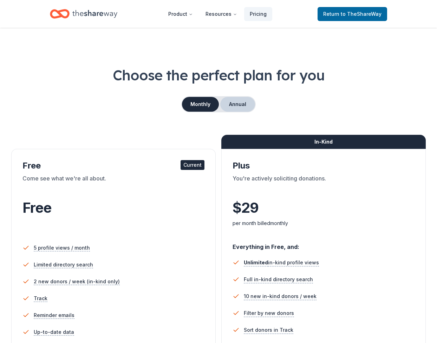
scroll to position [1, 0]
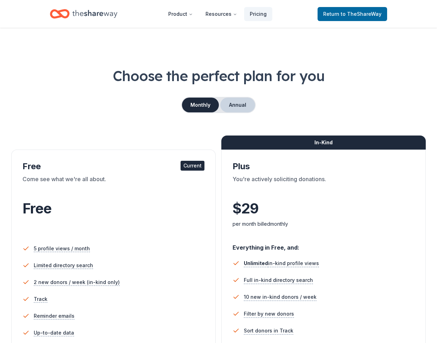
click at [245, 112] on button "Annual" at bounding box center [237, 105] width 35 height 15
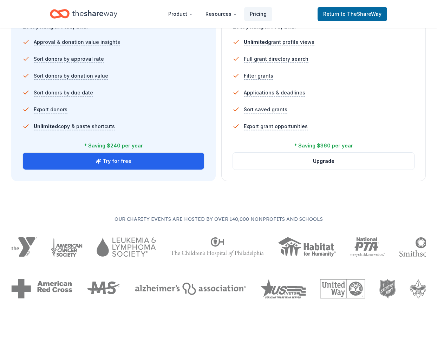
scroll to position [496, 0]
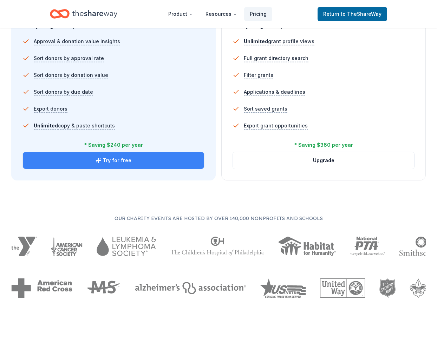
click at [130, 169] on button "Try for free" at bounding box center [113, 160] width 181 height 17
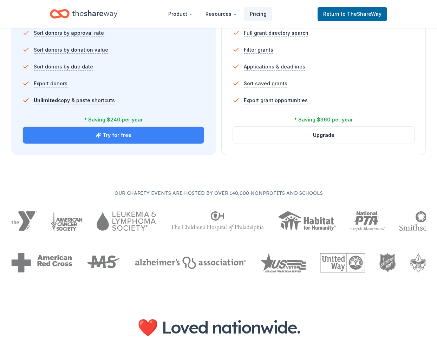
scroll to position [519, 0]
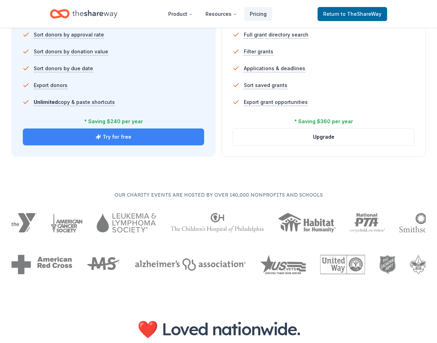
click at [121, 145] on button "Try for free" at bounding box center [113, 137] width 181 height 17
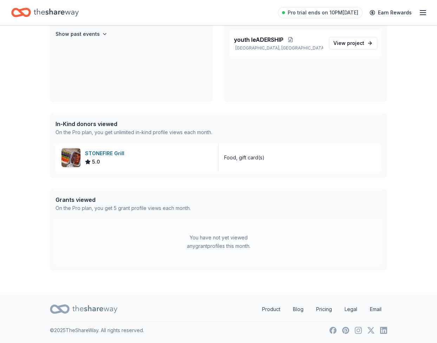
scroll to position [153, 0]
click at [79, 148] on img at bounding box center [70, 157] width 19 height 19
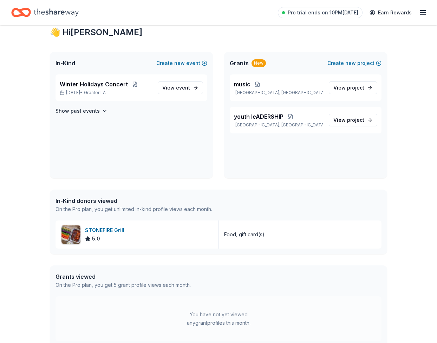
scroll to position [0, 0]
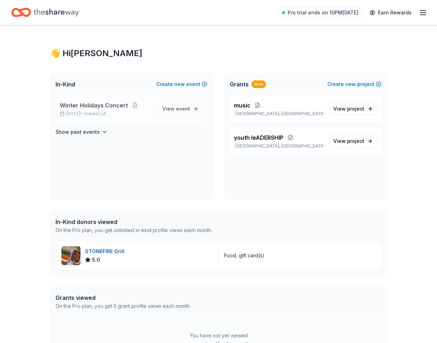
click at [94, 110] on span "Winter Holidays Concert" at bounding box center [94, 105] width 68 height 8
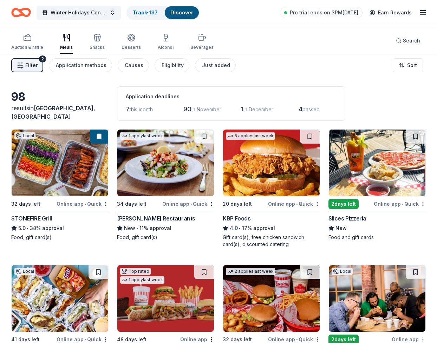
click at [58, 208] on div "Online app • Quick" at bounding box center [83, 204] width 52 height 9
click at [133, 208] on div "34 days left" at bounding box center [132, 204] width 30 height 8
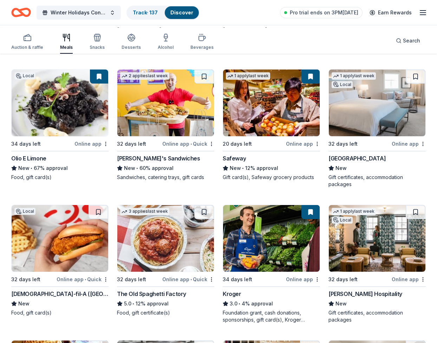
scroll to position [325, 0]
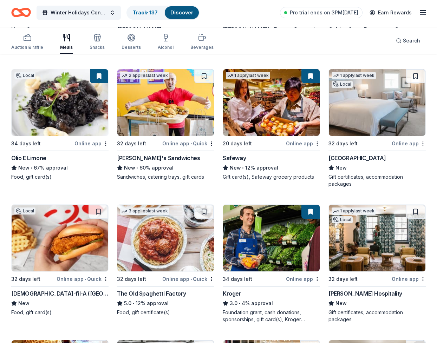
click at [38, 148] on div "34 days left" at bounding box center [26, 143] width 30 height 8
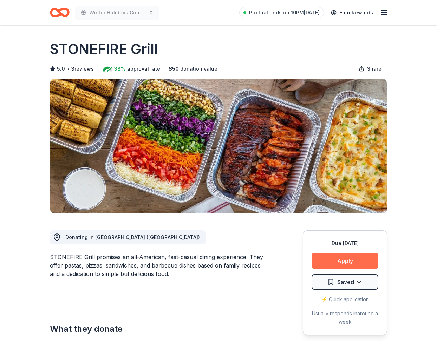
click at [334, 269] on button "Apply" at bounding box center [345, 260] width 67 height 15
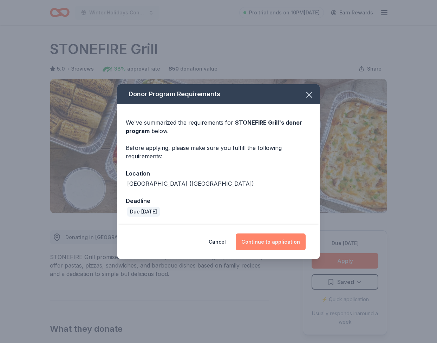
click at [303, 250] on button "Continue to application" at bounding box center [271, 242] width 70 height 17
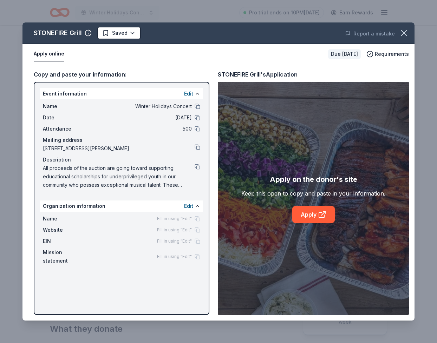
scroll to position [34, 0]
click at [156, 212] on div "Organization information Edit" at bounding box center [121, 206] width 163 height 11
click at [200, 209] on button at bounding box center [198, 206] width 6 height 6
click at [193, 210] on button "Edit" at bounding box center [188, 206] width 9 height 8
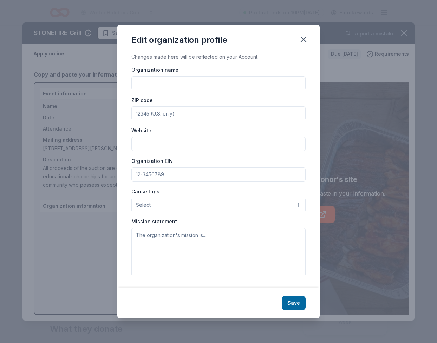
click at [131, 90] on input "Organization name" at bounding box center [218, 83] width 174 height 14
type input "MUSYCA"
click at [131, 120] on input "ZIP code" at bounding box center [218, 113] width 174 height 14
type input "91325"
click at [131, 151] on input "Website" at bounding box center [218, 144] width 174 height 14
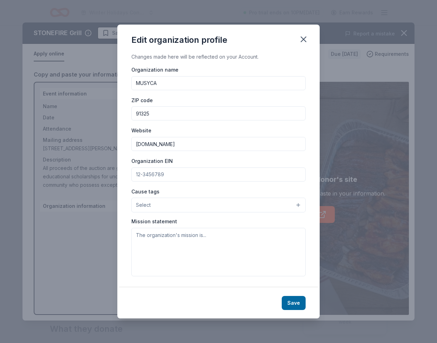
type input "[DOMAIN_NAME]"
click at [131, 182] on input "Organization EIN" at bounding box center [218, 175] width 174 height 14
type input "[US_EMPLOYER_IDENTIFICATION_NUMBER]"
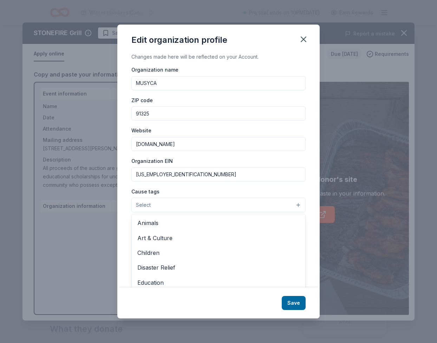
click at [151, 213] on button "Select" at bounding box center [218, 205] width 174 height 15
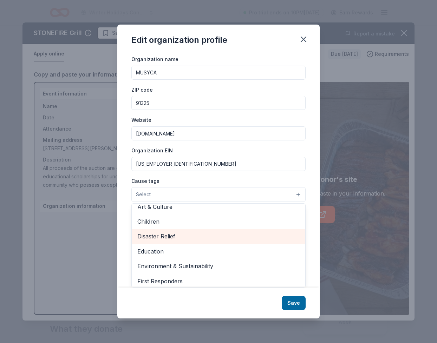
scroll to position [20, 0]
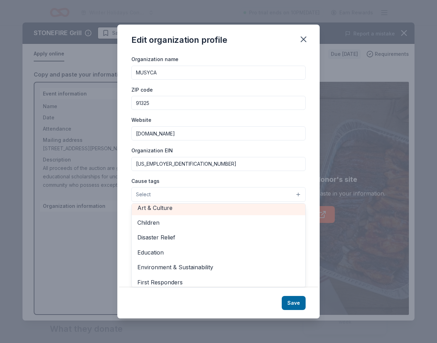
click at [156, 213] on span "Art & Culture" at bounding box center [218, 207] width 162 height 9
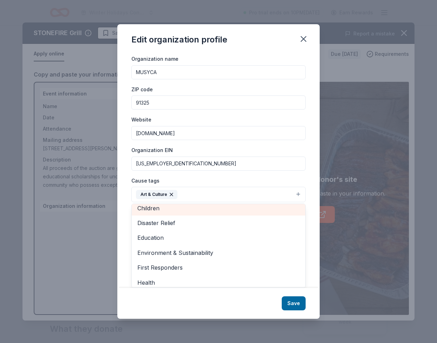
click at [149, 213] on span "Children" at bounding box center [218, 208] width 162 height 9
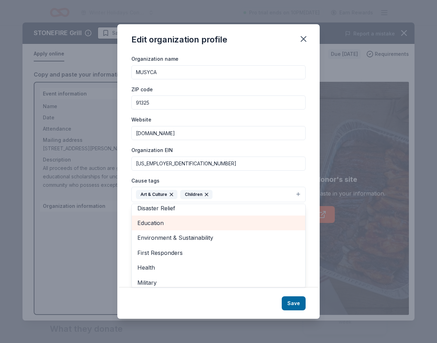
click at [145, 228] on span "Education" at bounding box center [218, 222] width 162 height 9
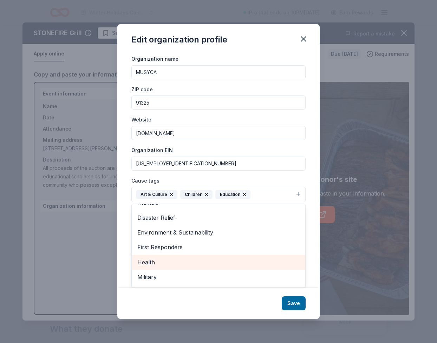
scroll to position [0, 0]
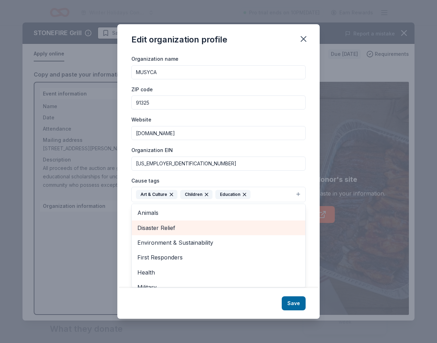
click at [218, 233] on span "Disaster Relief" at bounding box center [218, 227] width 162 height 9
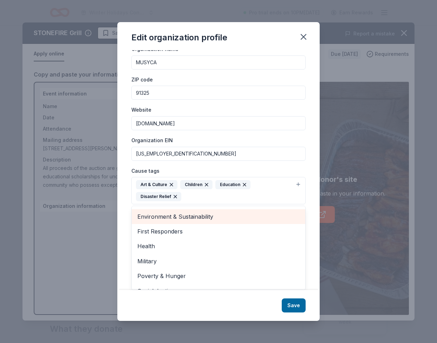
scroll to position [31, 0]
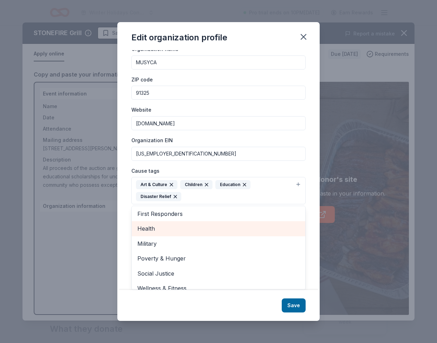
click at [218, 233] on span "Health" at bounding box center [218, 228] width 162 height 9
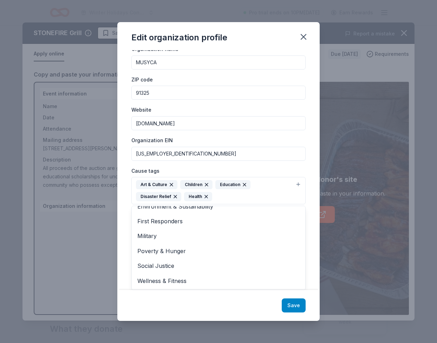
click at [312, 298] on div "Edit organization profile Changes made here will be reflected on your Account. …" at bounding box center [218, 171] width 202 height 299
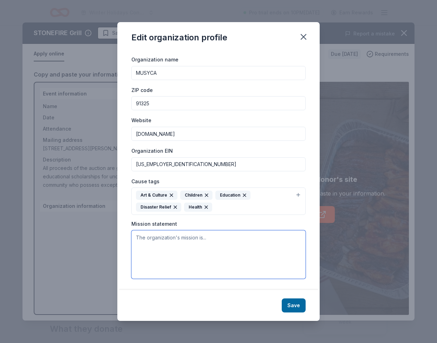
click at [148, 251] on textarea at bounding box center [218, 254] width 174 height 48
click at [146, 249] on textarea at bounding box center [218, 254] width 174 height 48
paste textarea "The mission of MUSYCA Children's Choir is to provide the highest quality of mus…"
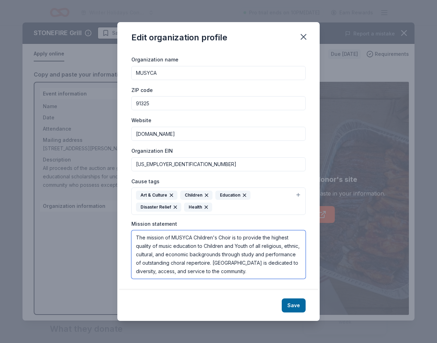
scroll to position [86, 0]
type textarea "The mission of MUSYCA Children's Choir is to provide the highest quality of mus…"
drag, startPoint x: 316, startPoint y: 299, endPoint x: 307, endPoint y: 297, distance: 9.8
click at [306, 299] on button "Save" at bounding box center [294, 306] width 24 height 14
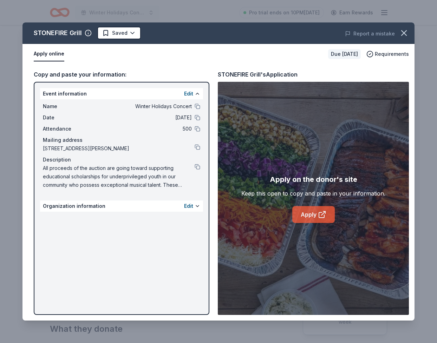
click at [326, 219] on icon at bounding box center [322, 214] width 8 height 8
click at [399, 38] on icon "button" at bounding box center [404, 33] width 10 height 10
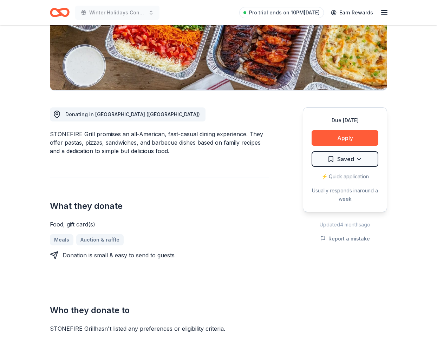
scroll to position [0, 0]
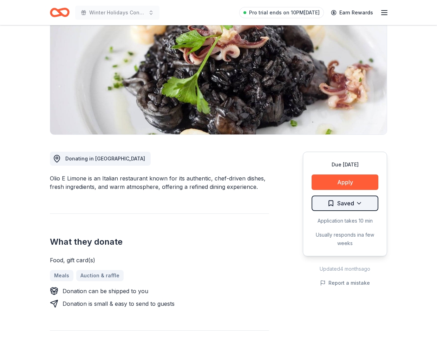
scroll to position [79, 0]
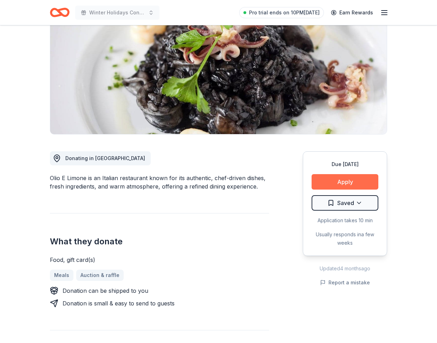
click at [324, 190] on button "Apply" at bounding box center [345, 181] width 67 height 15
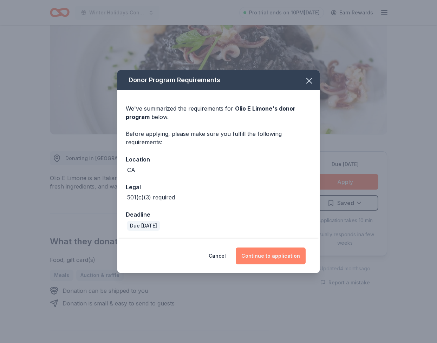
click at [289, 265] on button "Continue to application" at bounding box center [271, 256] width 70 height 17
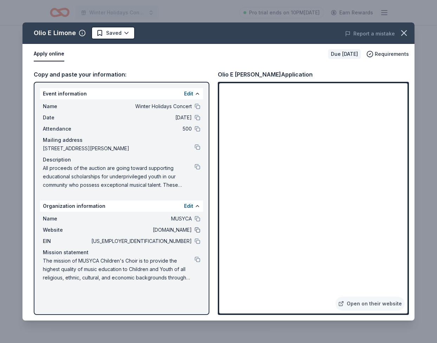
scroll to position [56, 0]
click at [355, 297] on link "Open on their website" at bounding box center [369, 304] width 69 height 14
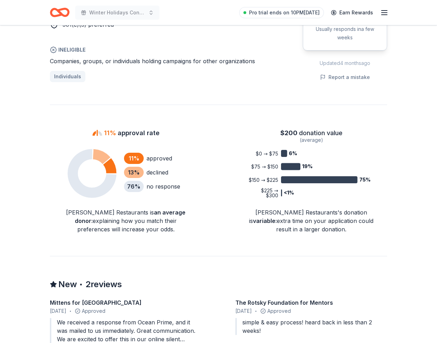
scroll to position [510, 0]
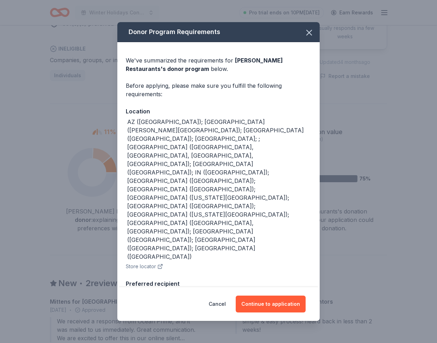
scroll to position [522, 0]
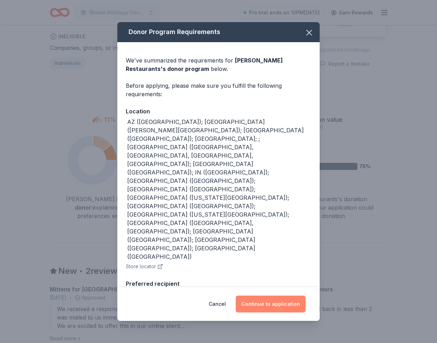
click at [279, 300] on button "Continue to application" at bounding box center [271, 304] width 70 height 17
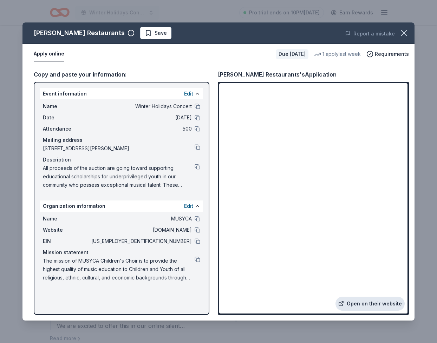
click at [349, 297] on link "Open on their website" at bounding box center [369, 304] width 69 height 14
click at [167, 37] on span "Save" at bounding box center [156, 33] width 22 height 8
click at [399, 38] on icon "button" at bounding box center [404, 33] width 10 height 10
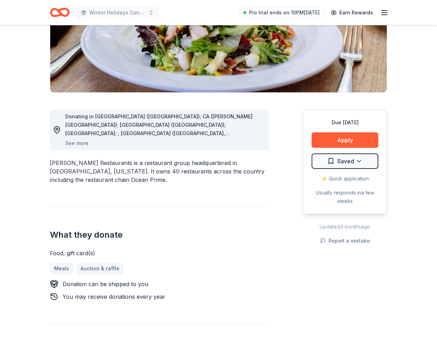
scroll to position [0, 0]
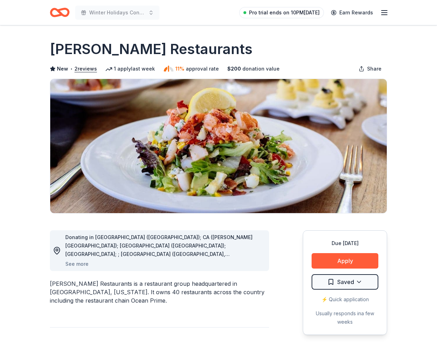
click at [267, 7] on link "Pro trial ends on 10PM[DATE]" at bounding box center [281, 12] width 85 height 11
click at [263, 13] on span "Pro trial ends on 10PM[DATE]" at bounding box center [284, 12] width 71 height 8
click at [266, 13] on span "Pro trial ends on 10PM[DATE]" at bounding box center [284, 12] width 71 height 8
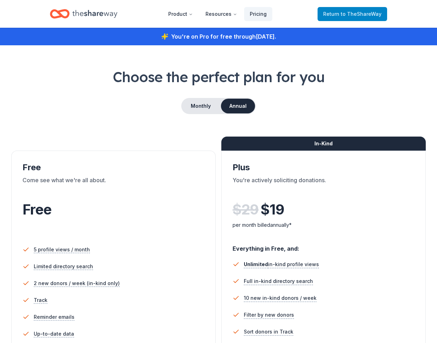
click at [324, 16] on span "Return to TheShareWay" at bounding box center [352, 14] width 58 height 8
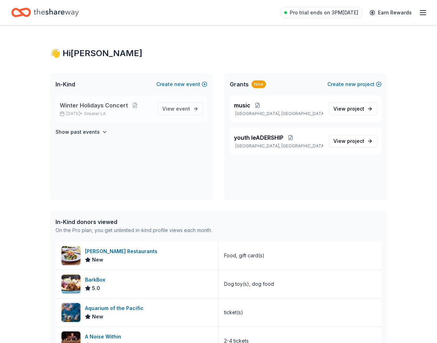
click at [100, 110] on span "Winter Holidays Concert" at bounding box center [94, 105] width 68 height 8
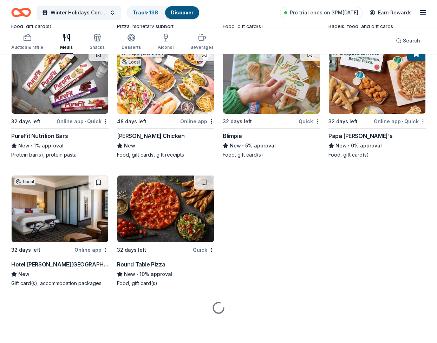
scroll to position [2816, 0]
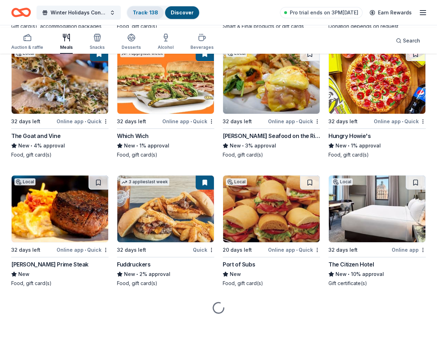
click at [155, 12] on link "Track · 138" at bounding box center [145, 12] width 25 height 6
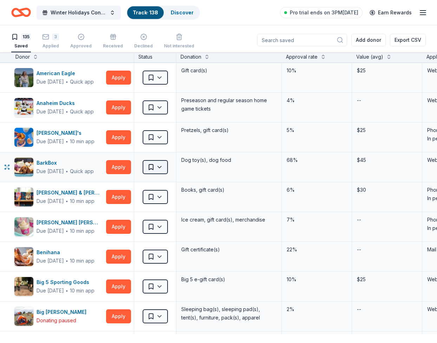
click at [156, 207] on html "<1% Winter Holidays Concert Track · 138 Discover Pro trial ends on 3PM, 10/20 E…" at bounding box center [218, 171] width 437 height 343
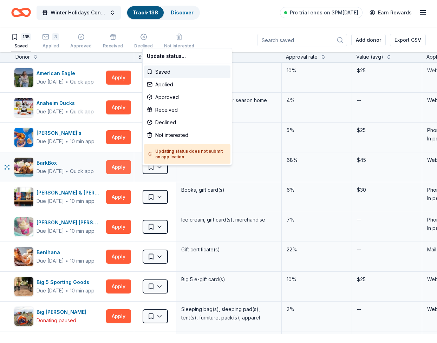
click at [115, 207] on html "<1% Winter Holidays Concert Track · 138 Discover Pro trial ends on 3PM, 10/20 E…" at bounding box center [218, 171] width 437 height 343
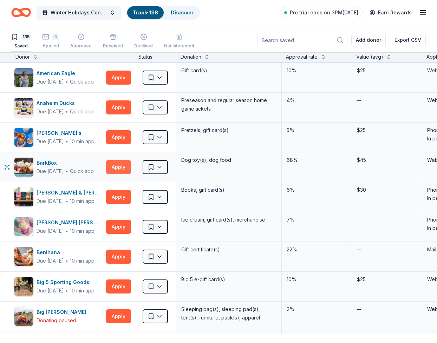
click at [115, 174] on button "Apply" at bounding box center [118, 167] width 25 height 14
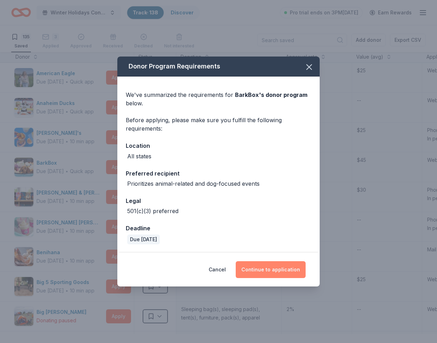
click at [300, 278] on button "Continue to application" at bounding box center [271, 269] width 70 height 17
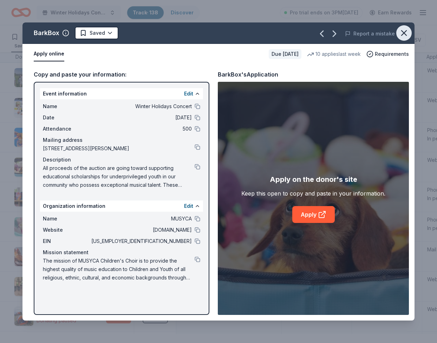
click at [399, 38] on icon "button" at bounding box center [404, 33] width 10 height 10
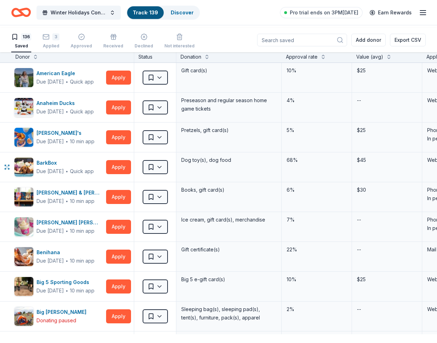
click at [150, 206] on html "<1% Winter Holidays Concert Track · 139 Discover Pro trial ends on 3PM, 10/20 E…" at bounding box center [218, 171] width 437 height 343
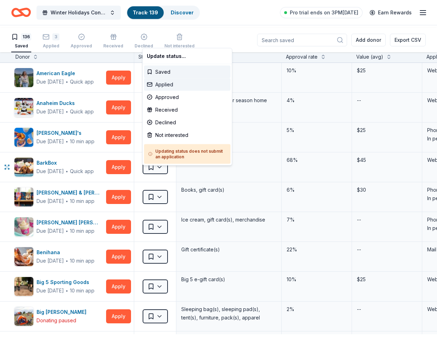
click at [173, 91] on div "Applied" at bounding box center [187, 84] width 86 height 13
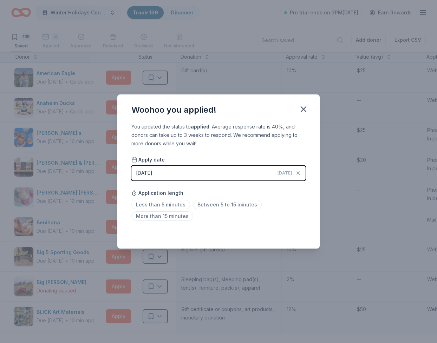
click at [308, 104] on icon "button" at bounding box center [304, 109] width 10 height 10
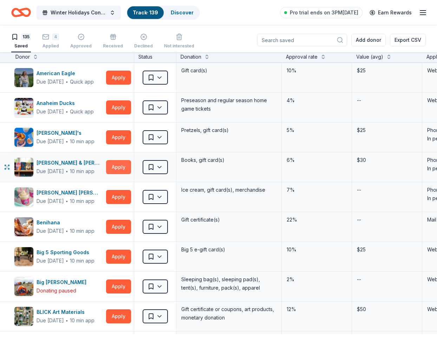
click at [116, 174] on button "Apply" at bounding box center [118, 167] width 25 height 14
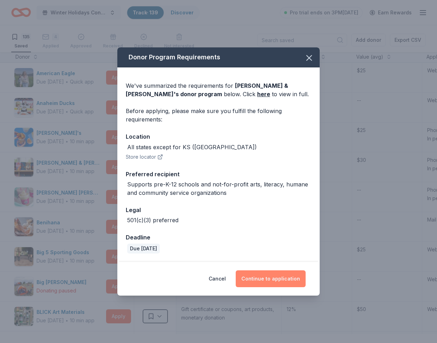
click at [276, 287] on button "Continue to application" at bounding box center [271, 278] width 70 height 17
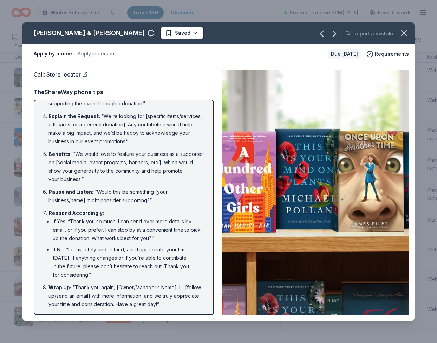
scroll to position [304, 0]
drag, startPoint x: 397, startPoint y: 45, endPoint x: 393, endPoint y: 47, distance: 4.2
click at [399, 38] on icon "button" at bounding box center [404, 33] width 10 height 10
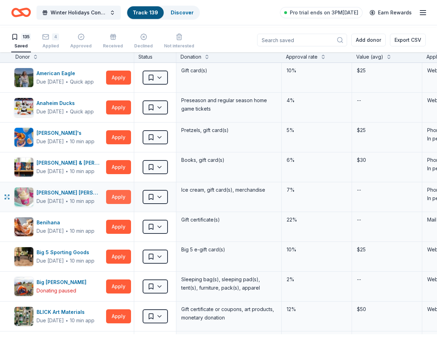
click at [115, 204] on button "Apply" at bounding box center [118, 197] width 25 height 14
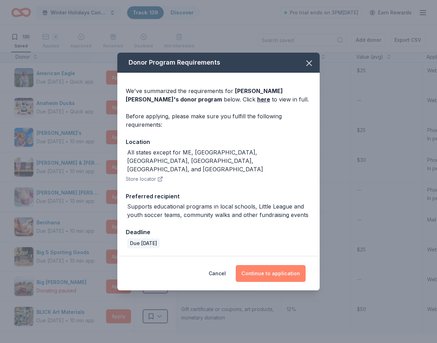
click at [266, 282] on button "Continue to application" at bounding box center [271, 273] width 70 height 17
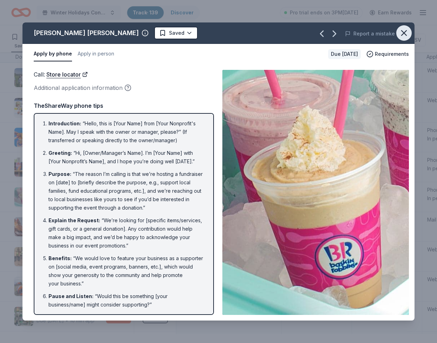
click at [400, 38] on icon "button" at bounding box center [404, 33] width 10 height 10
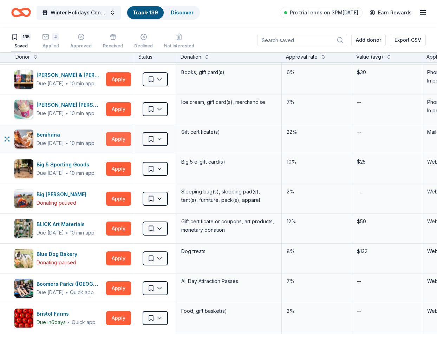
scroll to position [88, 0]
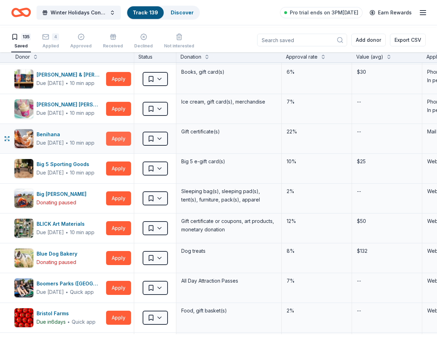
click at [112, 146] on button "Apply" at bounding box center [118, 139] width 25 height 14
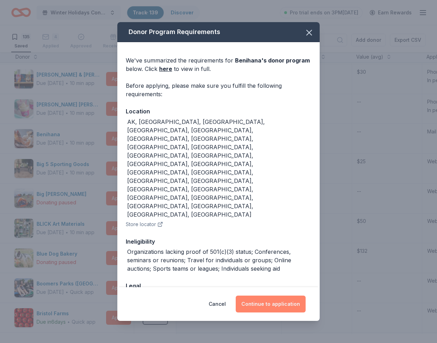
click at [303, 300] on button "Continue to application" at bounding box center [271, 304] width 70 height 17
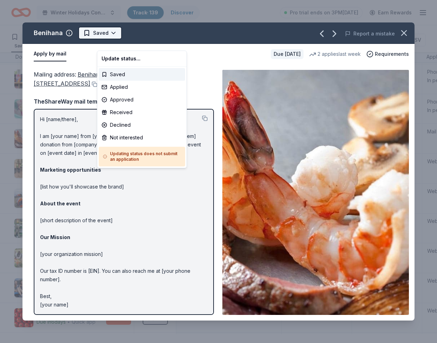
click at [115, 40] on html "<1% Winter Holidays Concert Track · 139 Discover Pro trial ends on 3PM, 10/20 E…" at bounding box center [218, 171] width 437 height 343
click at [118, 93] on div "Applied" at bounding box center [142, 87] width 86 height 13
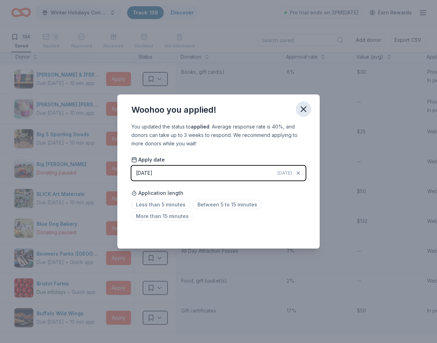
click at [308, 104] on icon "button" at bounding box center [304, 109] width 10 height 10
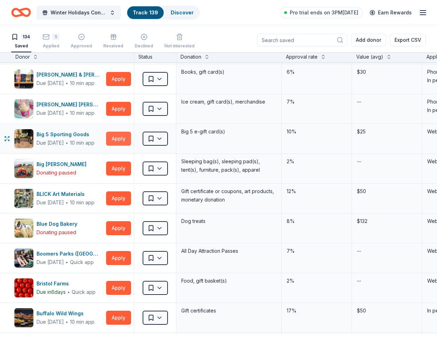
click at [124, 146] on button "Apply" at bounding box center [118, 139] width 25 height 14
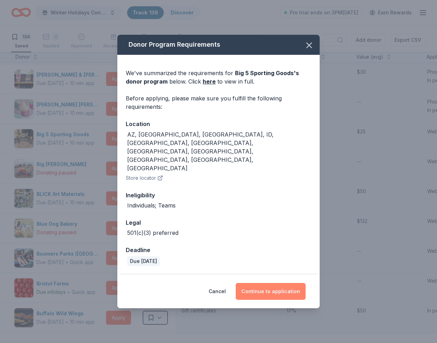
click at [275, 299] on button "Continue to application" at bounding box center [271, 291] width 70 height 17
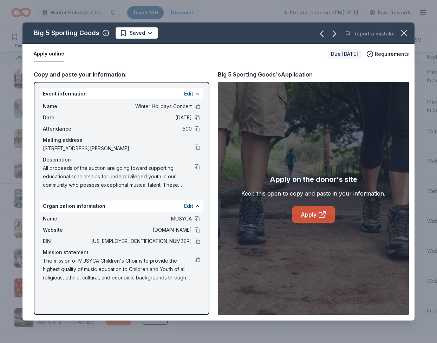
click at [309, 223] on link "Apply" at bounding box center [313, 214] width 43 height 17
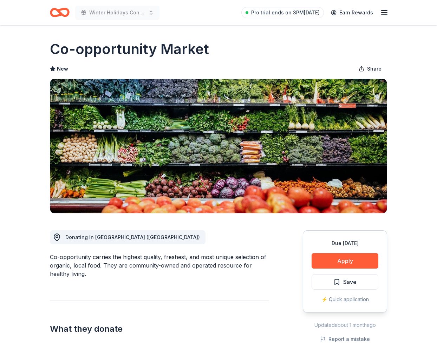
drag, startPoint x: 253, startPoint y: 60, endPoint x: 51, endPoint y: 60, distance: 202.0
click at [54, 59] on div "Co-opportunity Market" at bounding box center [218, 49] width 337 height 20
drag, startPoint x: 54, startPoint y: 58, endPoint x: 243, endPoint y: 56, distance: 189.0
click at [209, 56] on h1 "Co-opportunity Market" at bounding box center [129, 49] width 159 height 20
click at [272, 58] on div "Co-opportunity Market" at bounding box center [218, 49] width 337 height 20
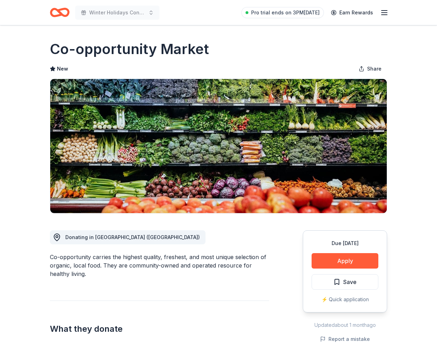
drag, startPoint x: 259, startPoint y: 59, endPoint x: 70, endPoint y: 59, distance: 189.0
click at [68, 58] on div "Co-opportunity Market" at bounding box center [218, 49] width 337 height 20
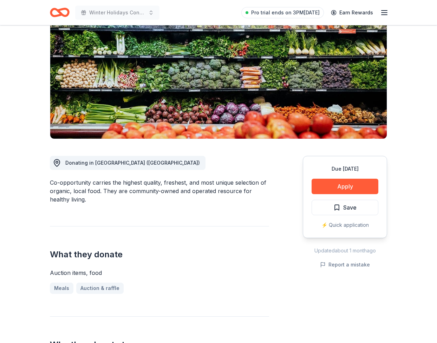
scroll to position [75, 0]
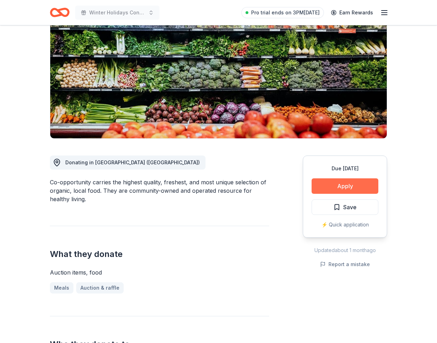
click at [326, 194] on button "Apply" at bounding box center [345, 185] width 67 height 15
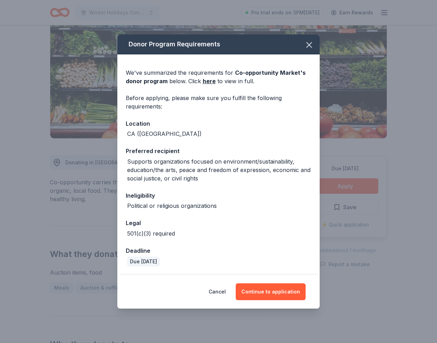
scroll to position [0, 0]
click at [293, 299] on button "Continue to application" at bounding box center [271, 291] width 70 height 17
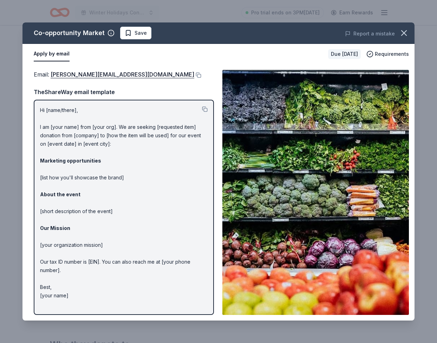
scroll to position [85, 0]
click at [194, 78] on button at bounding box center [197, 75] width 7 height 6
click at [402, 35] on icon "button" at bounding box center [404, 33] width 5 height 5
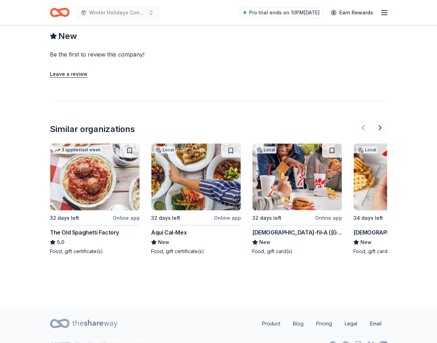
scroll to position [647, 0]
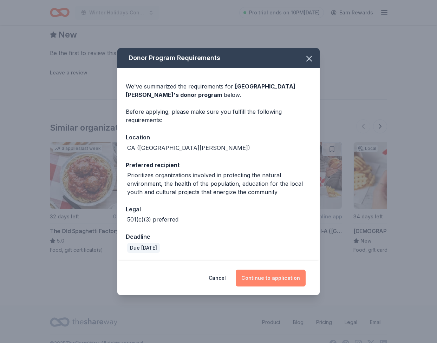
click at [287, 287] on button "Continue to application" at bounding box center [271, 278] width 70 height 17
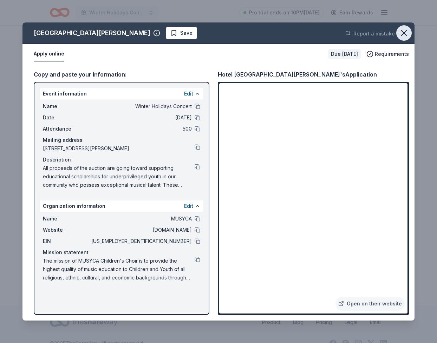
click at [399, 38] on icon "button" at bounding box center [404, 33] width 10 height 10
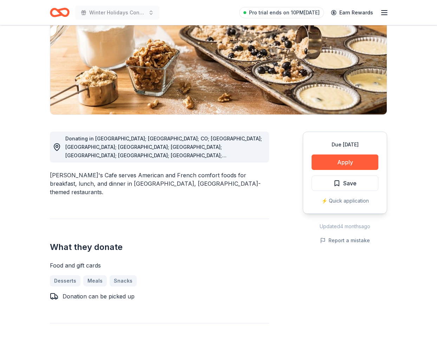
scroll to position [100, 0]
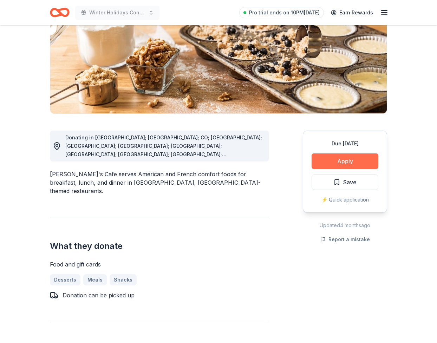
click at [318, 169] on button "Apply" at bounding box center [345, 161] width 67 height 15
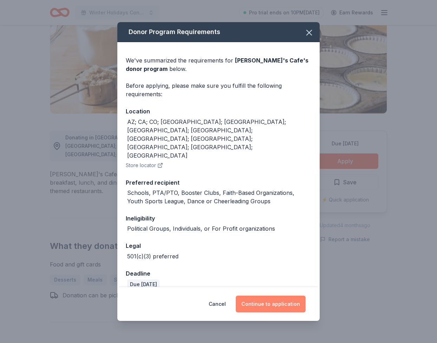
click at [286, 299] on button "Continue to application" at bounding box center [271, 304] width 70 height 17
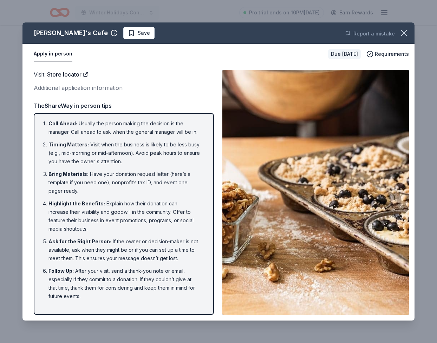
scroll to position [138, 0]
click at [402, 35] on icon "button" at bounding box center [404, 33] width 5 height 5
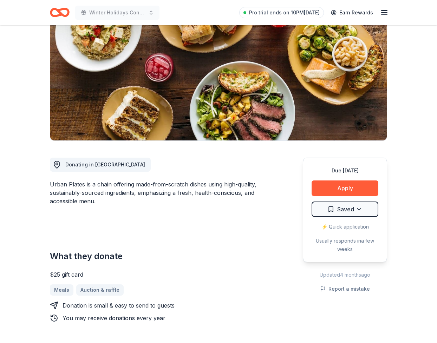
scroll to position [75, 0]
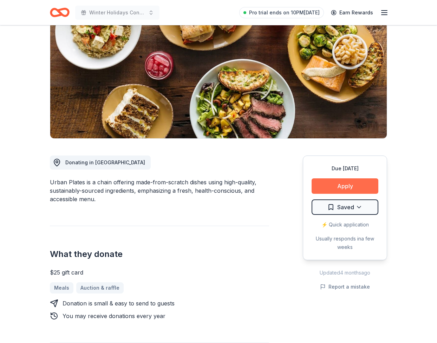
click at [327, 194] on button "Apply" at bounding box center [345, 185] width 67 height 15
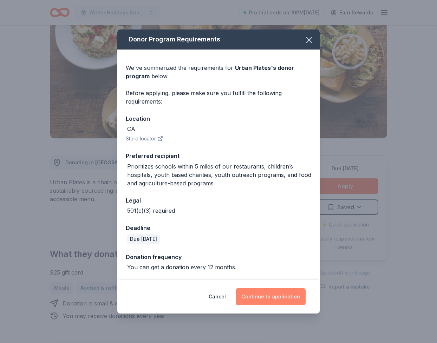
click at [267, 296] on button "Continue to application" at bounding box center [271, 296] width 70 height 17
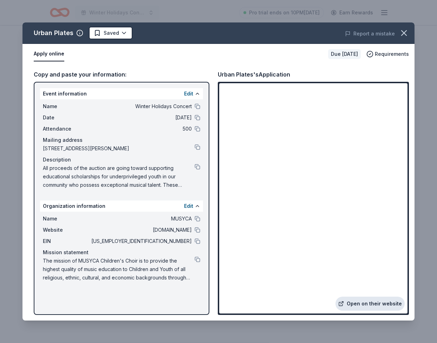
click at [368, 297] on link "Open on their website" at bounding box center [369, 304] width 69 height 14
click at [402, 35] on icon "button" at bounding box center [404, 33] width 5 height 5
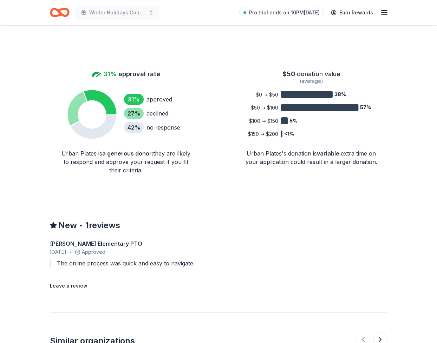
scroll to position [511, 0]
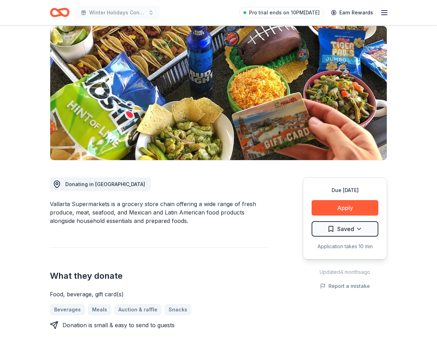
scroll to position [53, 0]
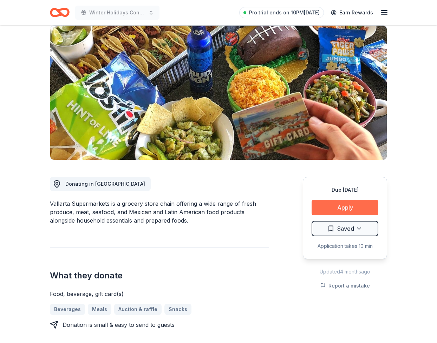
click at [337, 215] on button "Apply" at bounding box center [345, 207] width 67 height 15
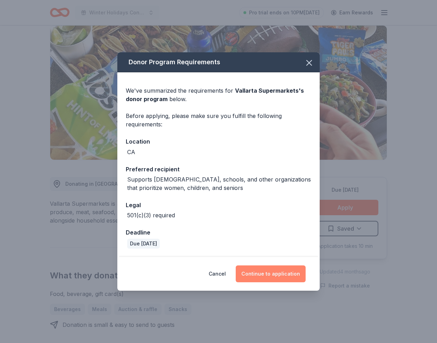
click at [274, 282] on button "Continue to application" at bounding box center [271, 274] width 70 height 17
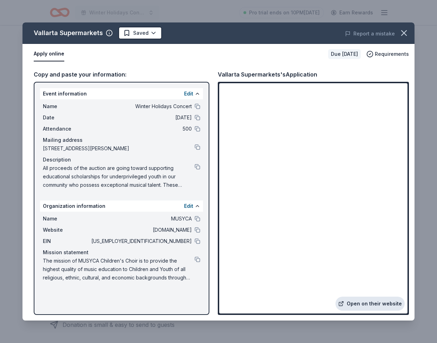
click at [337, 297] on link "Open on their website" at bounding box center [369, 304] width 69 height 14
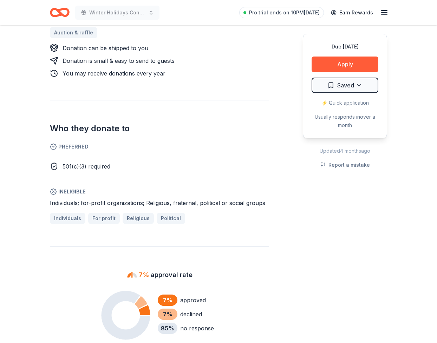
scroll to position [338, 0]
click at [351, 72] on button "Apply" at bounding box center [345, 64] width 67 height 15
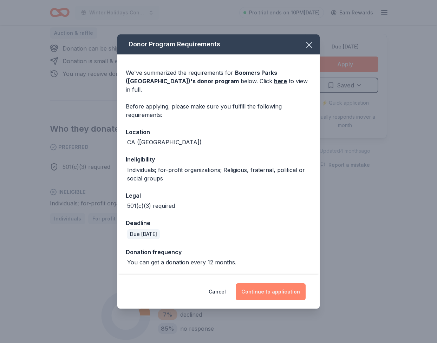
click at [281, 300] on button "Continue to application" at bounding box center [271, 291] width 70 height 17
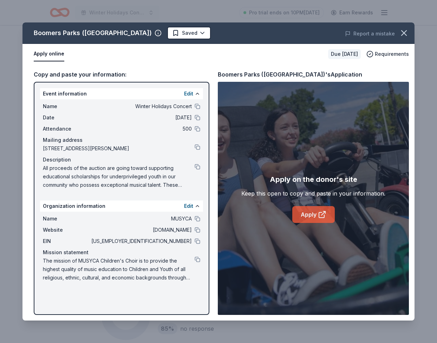
click at [300, 223] on link "Apply" at bounding box center [313, 214] width 43 height 17
click at [306, 223] on link "Apply" at bounding box center [313, 214] width 43 height 17
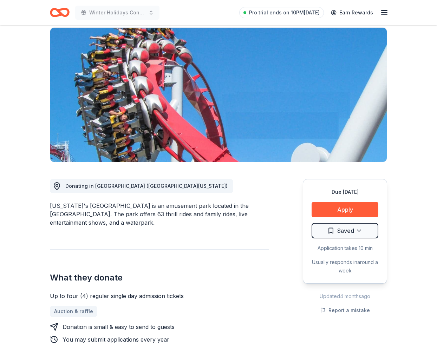
scroll to position [66, 0]
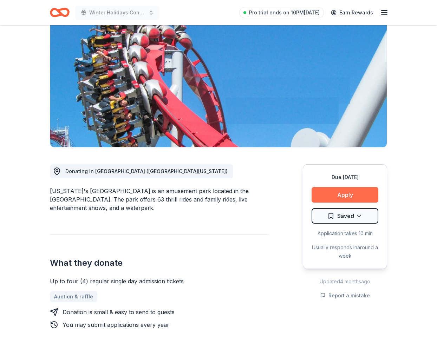
click at [326, 203] on button "Apply" at bounding box center [345, 194] width 67 height 15
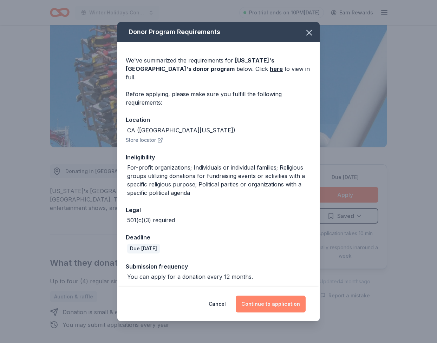
click at [286, 305] on button "Continue to application" at bounding box center [271, 304] width 70 height 17
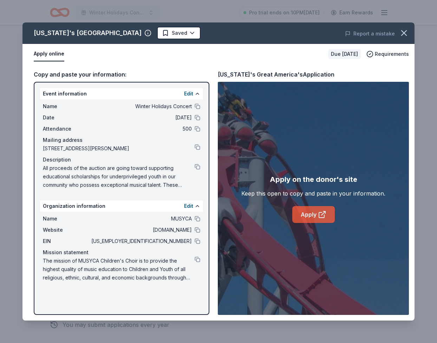
click at [320, 223] on link "Apply" at bounding box center [313, 214] width 43 height 17
click at [399, 38] on icon "button" at bounding box center [404, 33] width 10 height 10
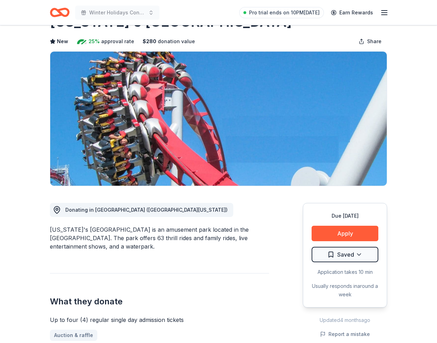
scroll to position [0, 0]
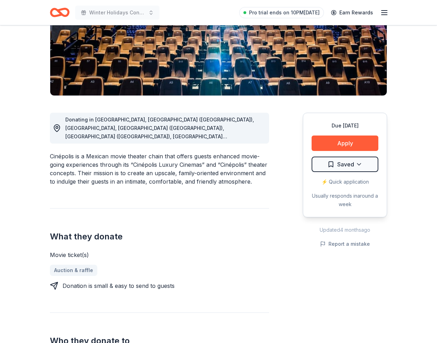
scroll to position [119, 0]
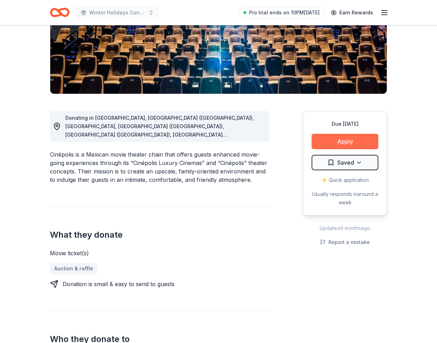
click at [347, 149] on button "Apply" at bounding box center [345, 141] width 67 height 15
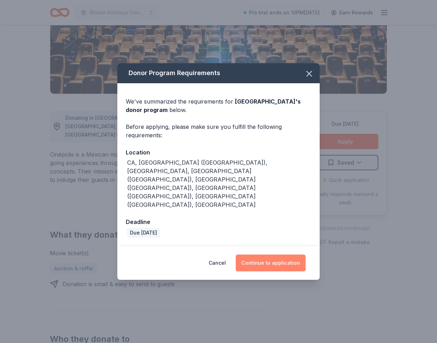
click at [272, 259] on button "Continue to application" at bounding box center [271, 263] width 70 height 17
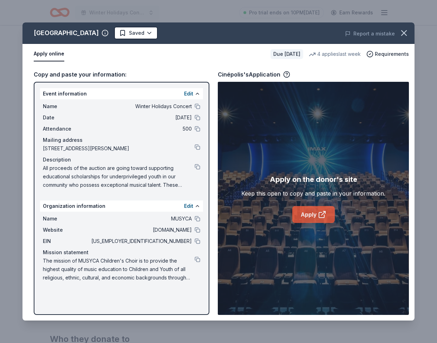
click at [302, 223] on link "Apply" at bounding box center [313, 214] width 43 height 17
drag, startPoint x: 395, startPoint y: 38, endPoint x: 390, endPoint y: 43, distance: 7.0
click at [399, 38] on icon "button" at bounding box center [404, 33] width 10 height 10
